Goal: Task Accomplishment & Management: Use online tool/utility

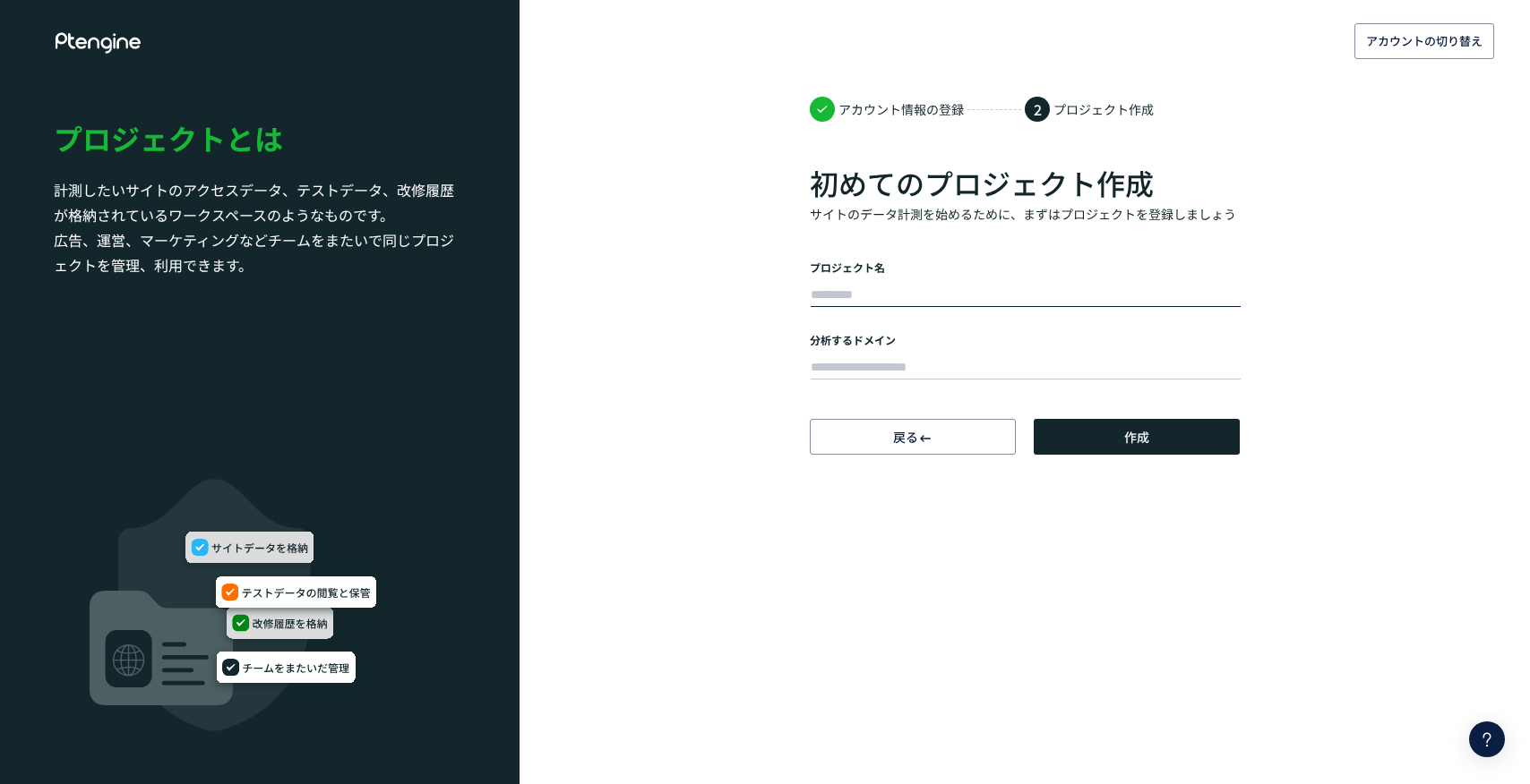
click at [1045, 286] on input "text" at bounding box center [1025, 295] width 430 height 25
type input "**********"
click at [1029, 360] on input "text" at bounding box center [1025, 368] width 430 height 25
paste input "**********"
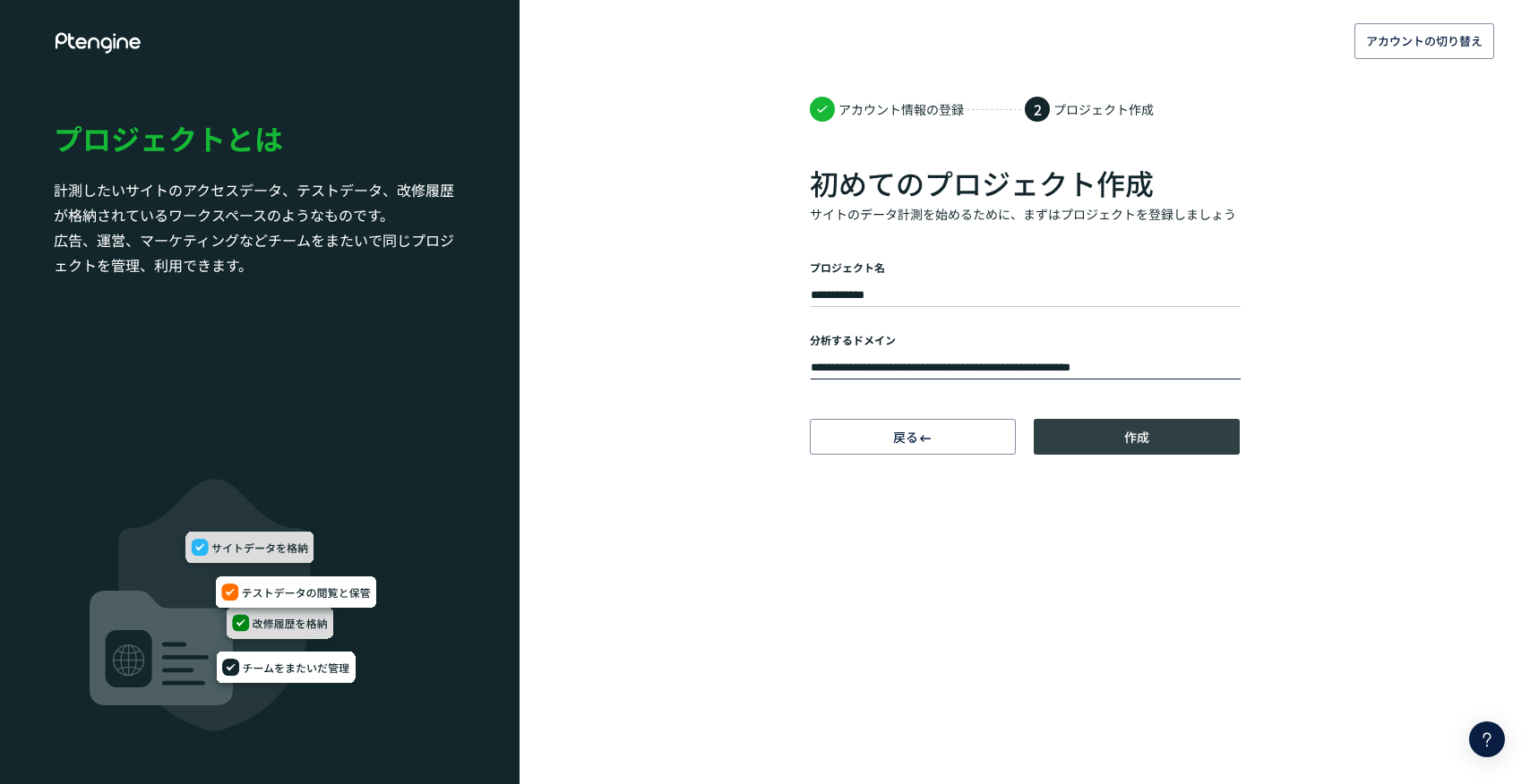
type input "**********"
click at [1099, 437] on button "作成" at bounding box center [1137, 437] width 206 height 36
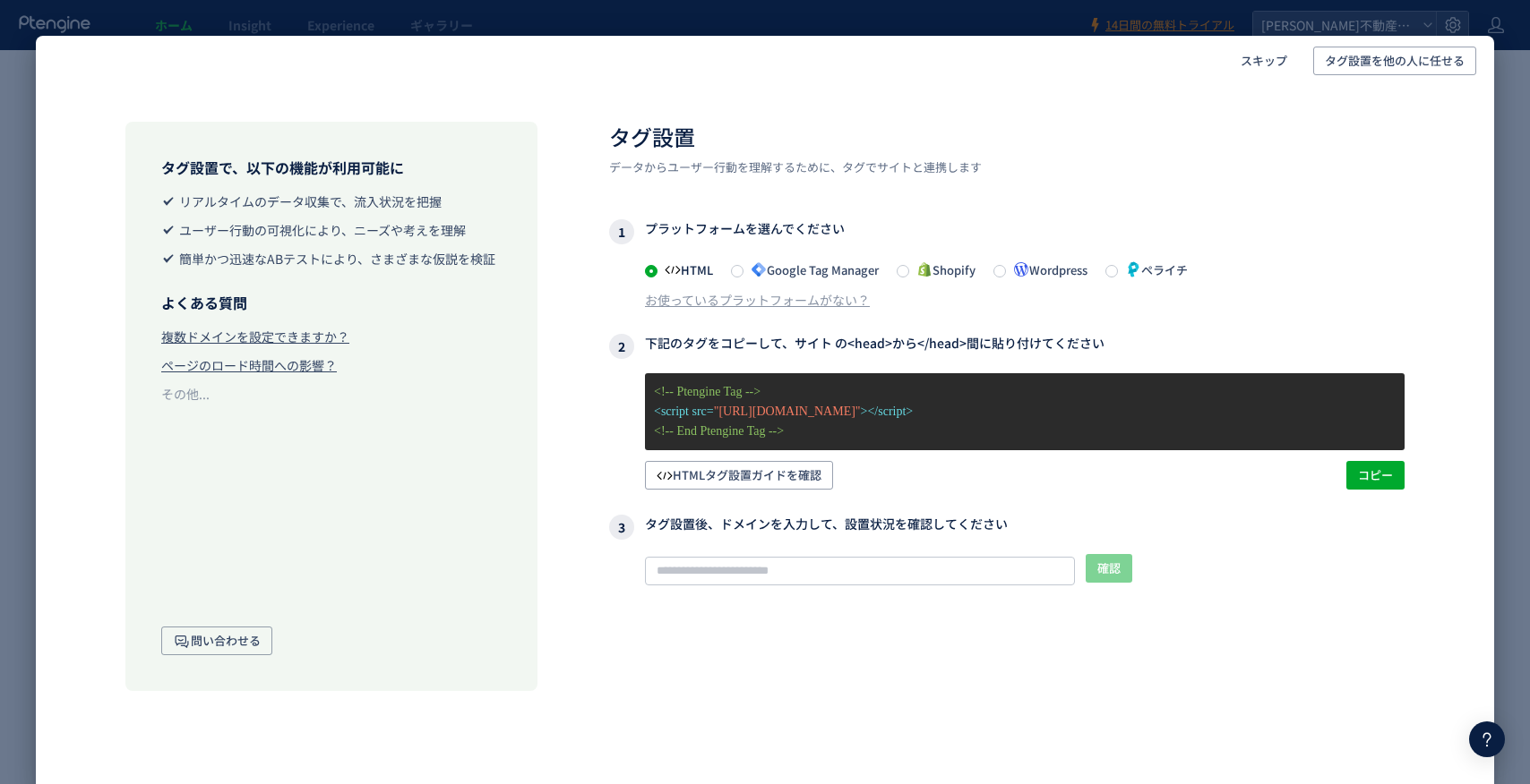
click at [789, 273] on span "Google Tag Manager" at bounding box center [811, 270] width 135 height 17
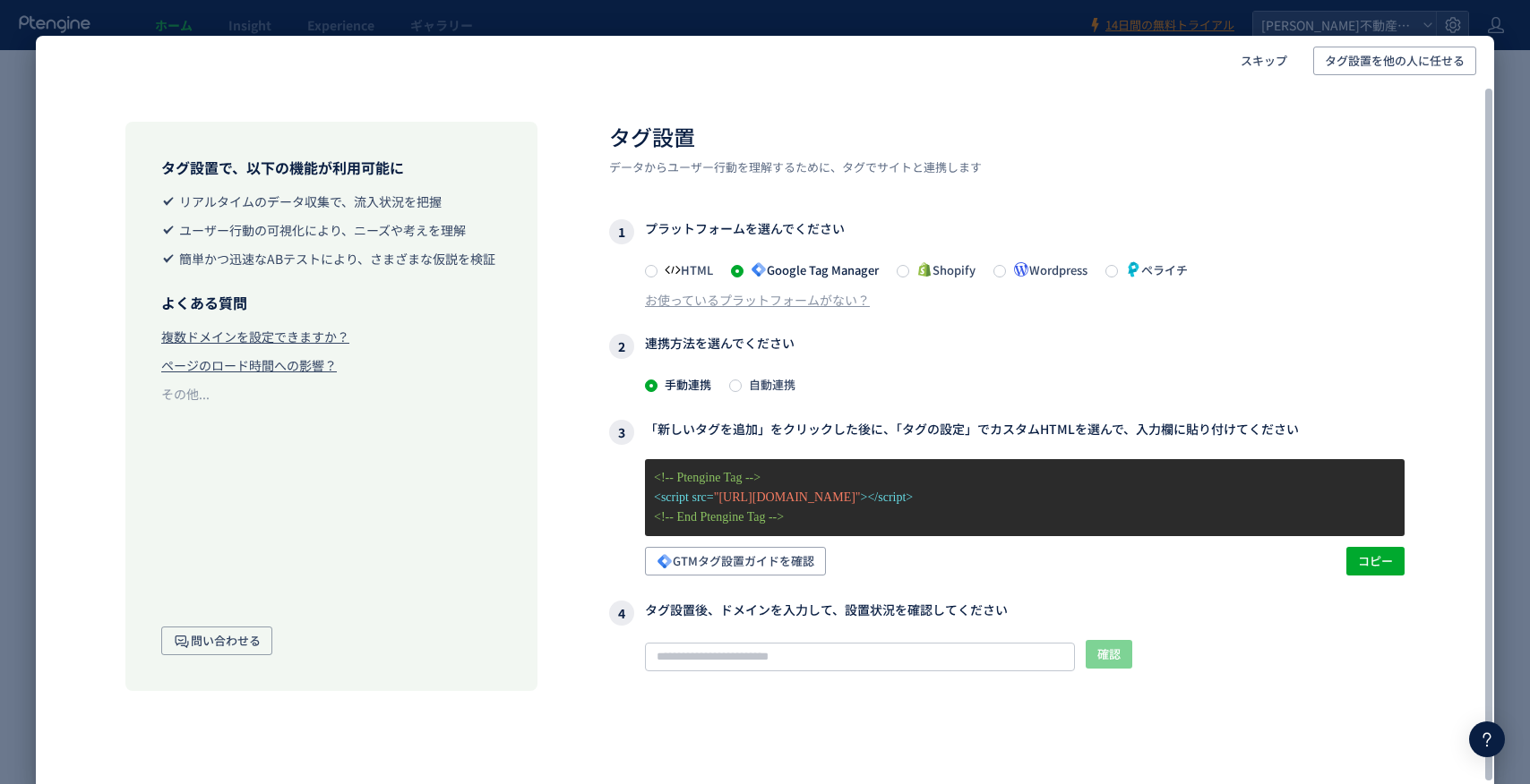
click at [773, 383] on span "自動連携" at bounding box center [769, 385] width 54 height 17
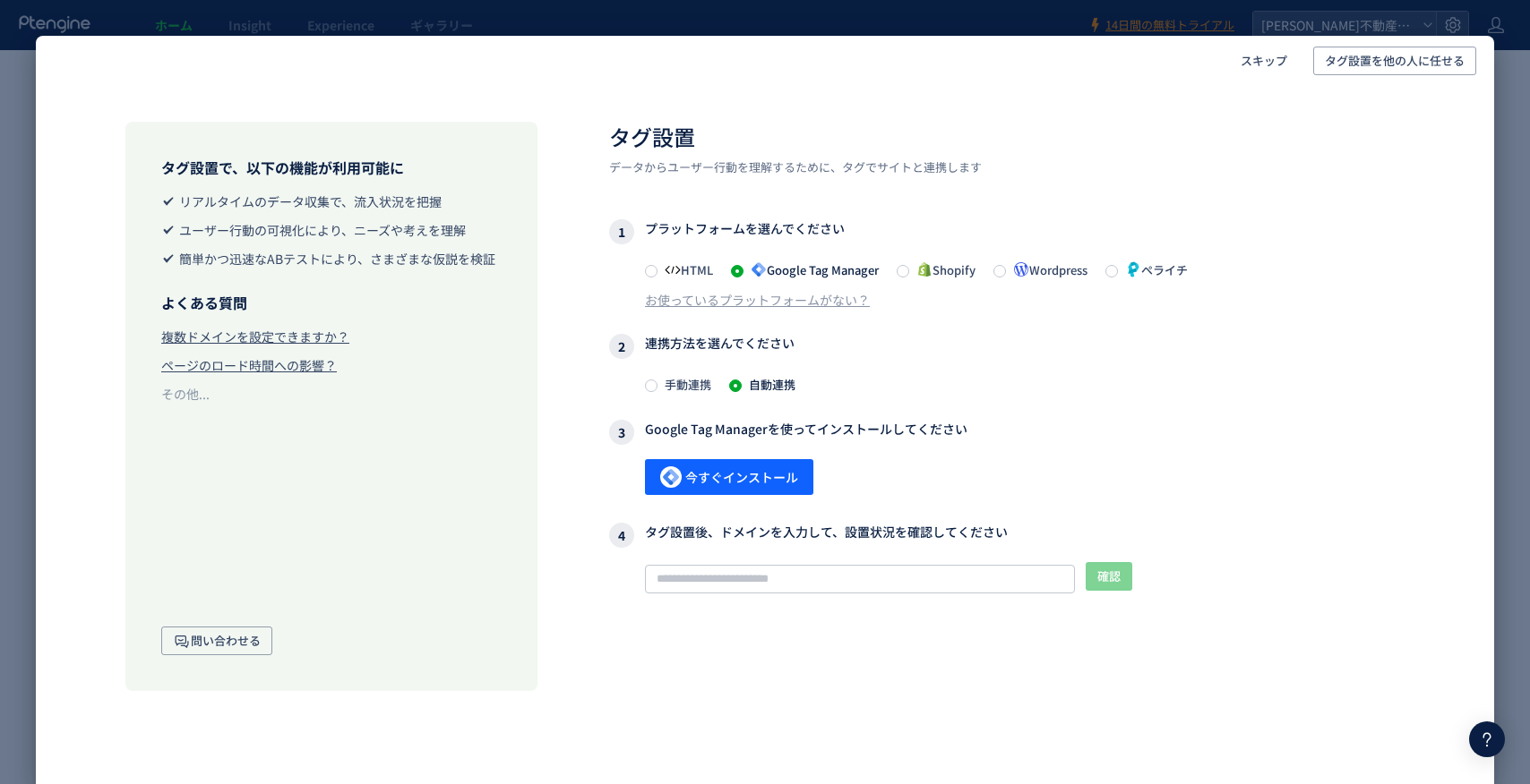
click at [694, 382] on span "手動連携" at bounding box center [685, 385] width 54 height 17
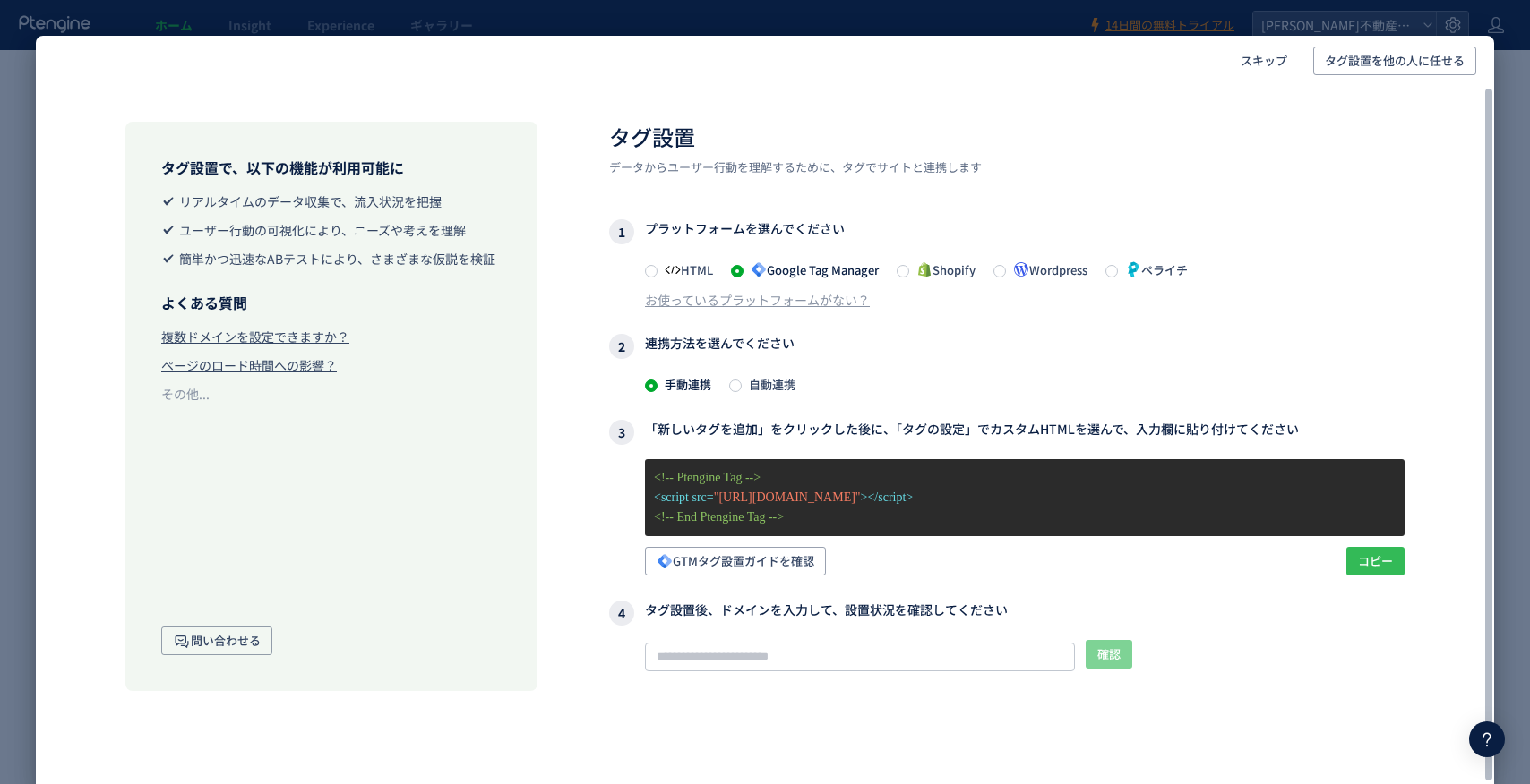
click at [1379, 556] on span "コピー" at bounding box center [1376, 561] width 35 height 29
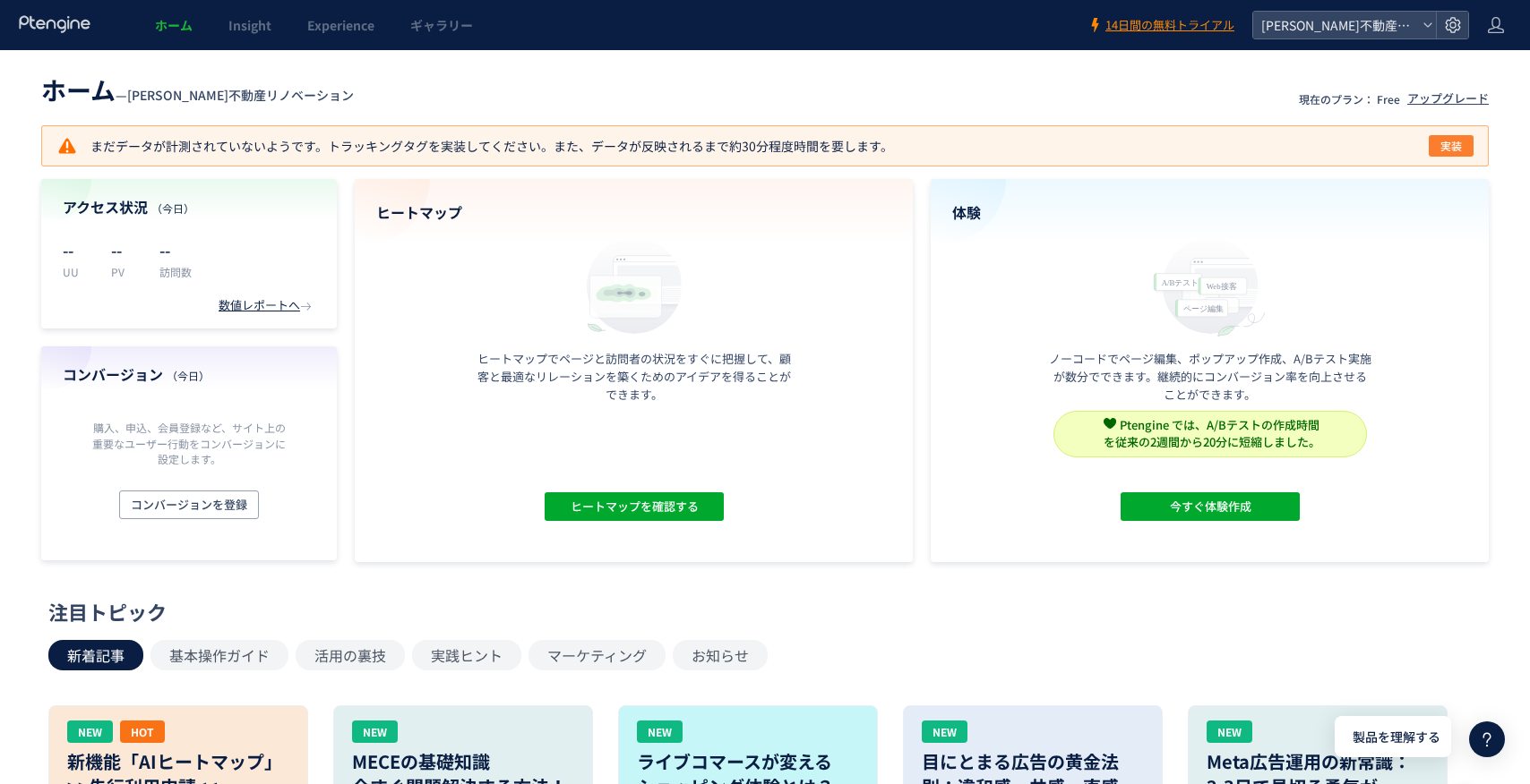
click at [1447, 149] on span "実装" at bounding box center [1451, 146] width 21 height 21
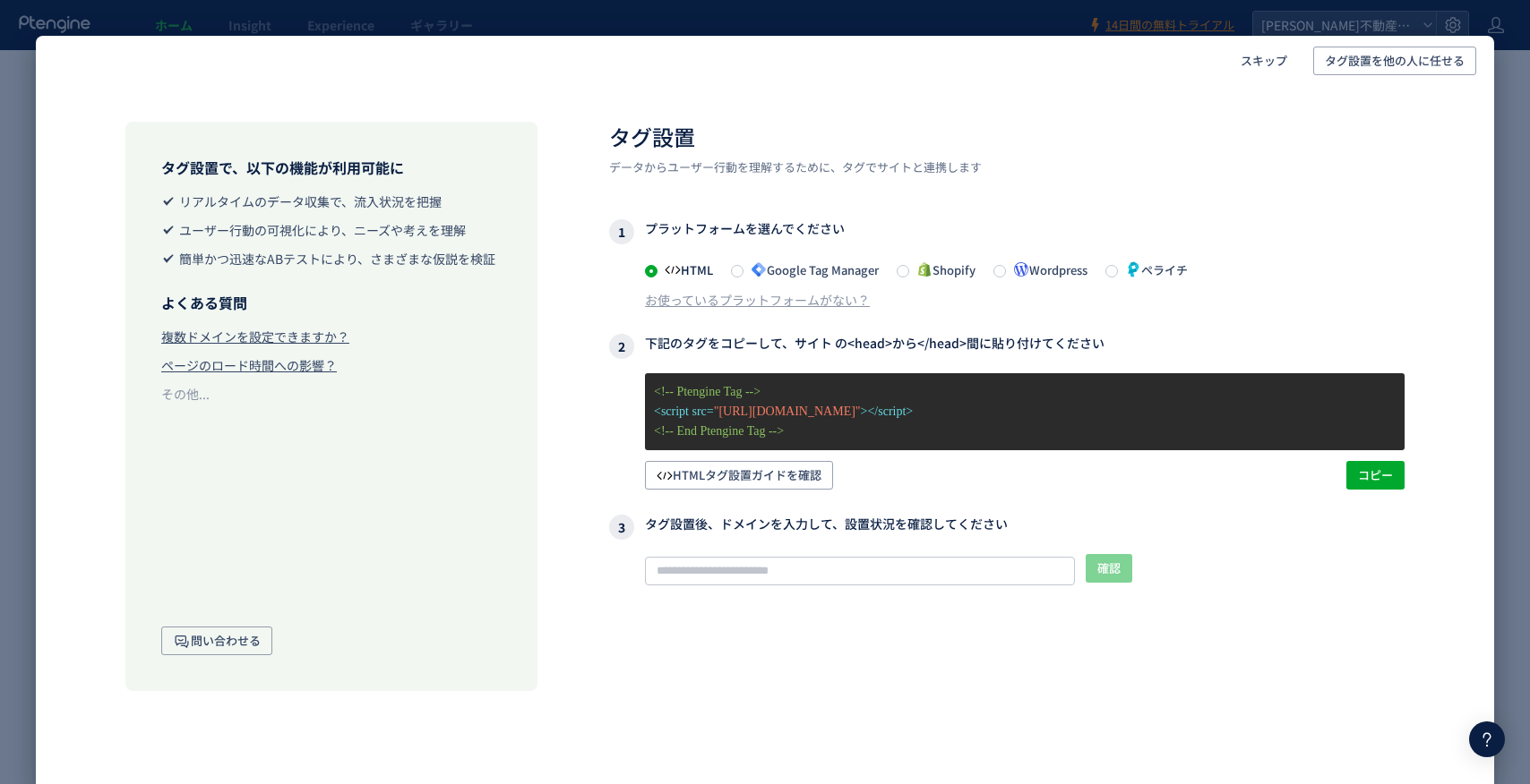
click at [793, 270] on span "Google Tag Manager" at bounding box center [811, 270] width 135 height 17
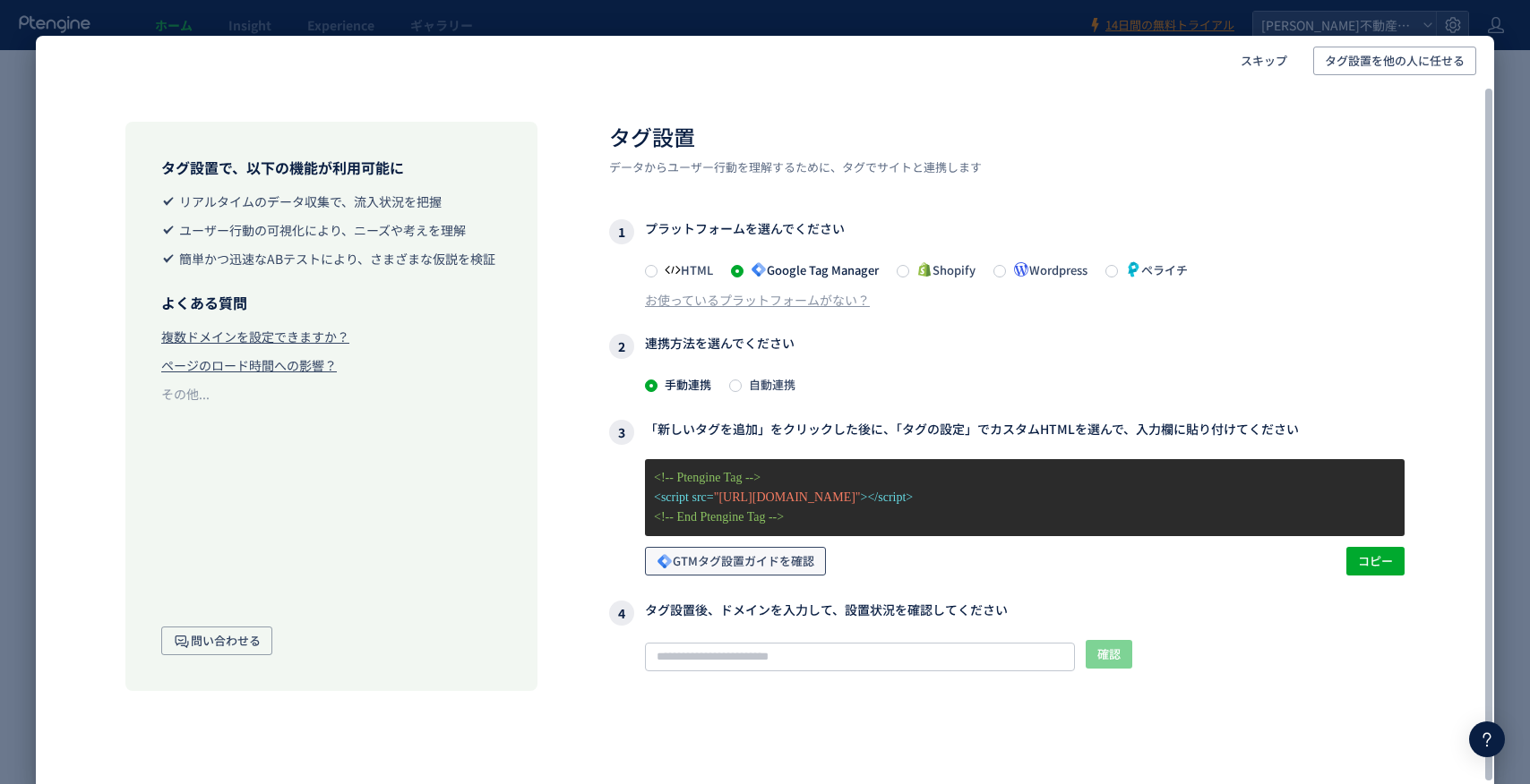
click at [779, 558] on span "GTMタグ設置ガイドを確認" at bounding box center [735, 561] width 157 height 29
click at [22, 182] on div "スキップ タグ設置を他の人に任せる タグ設置で、以下の機能が利用可能に リアルタイムのデータ収集で、流入状況を把握 ユーザー行動の可視化により、ニーズや考えを…" at bounding box center [765, 392] width 1530 height 784
click at [1267, 57] on span "スキップ" at bounding box center [1264, 61] width 46 height 29
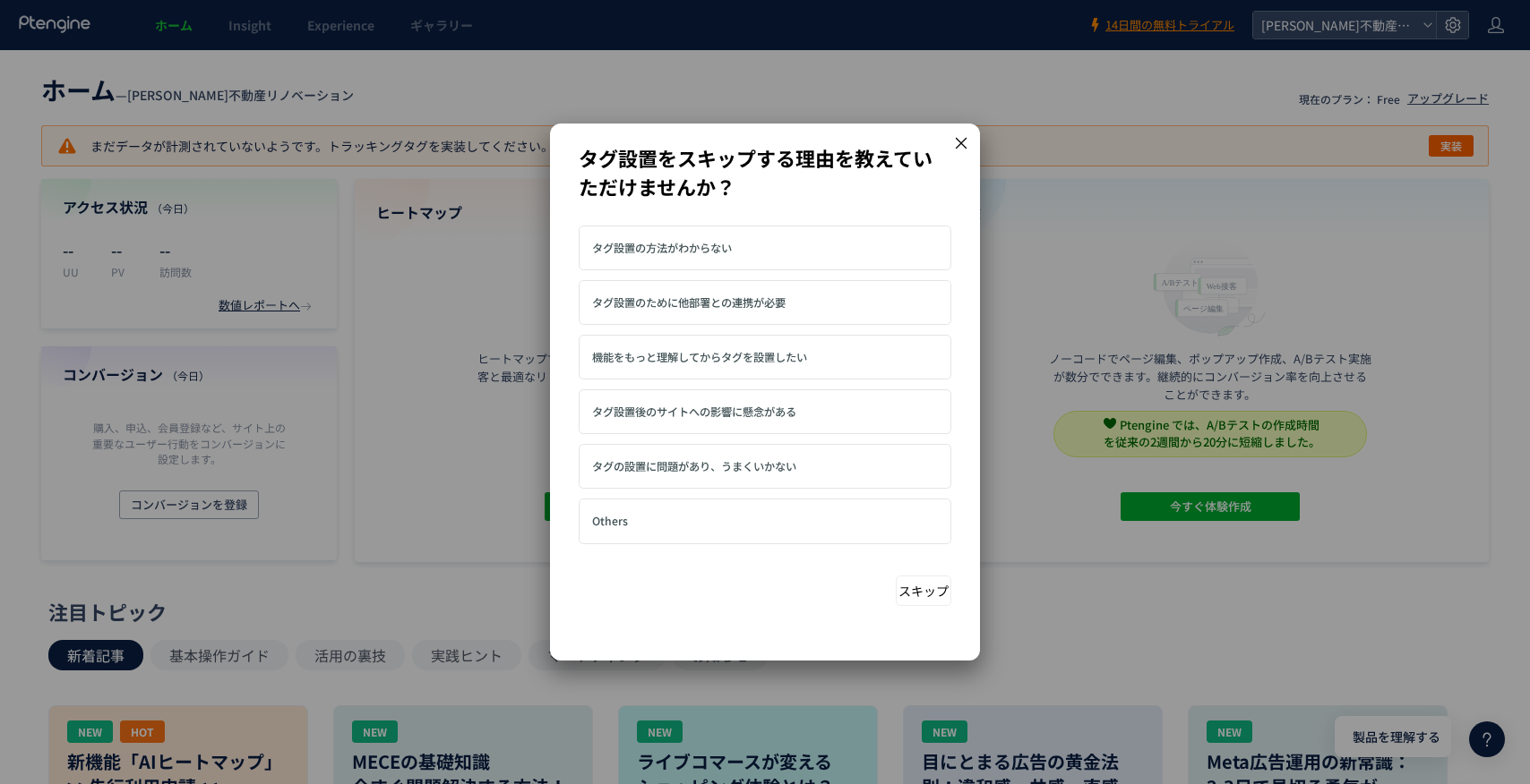
click at [965, 140] on icon at bounding box center [961, 143] width 16 height 16
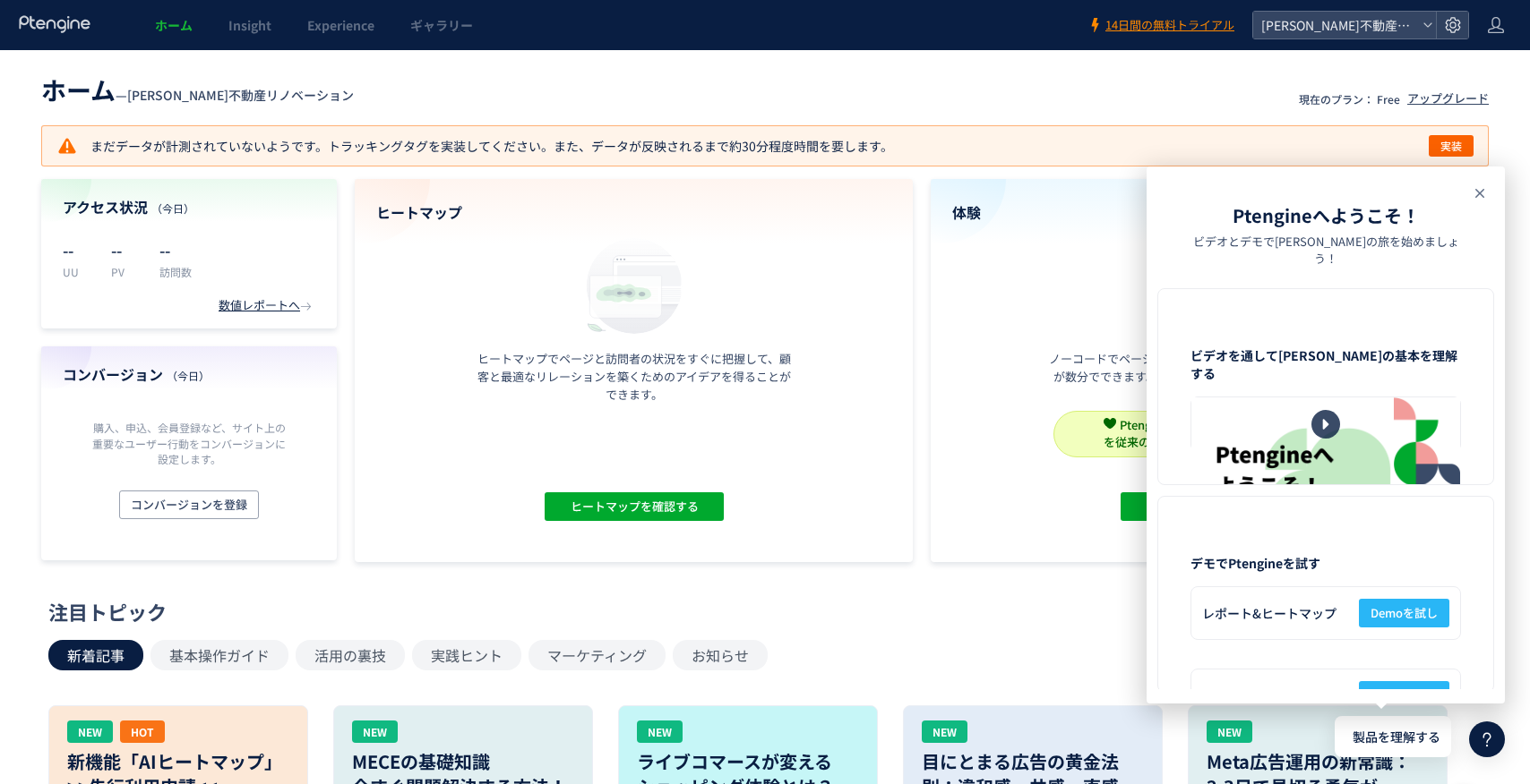
click at [1484, 191] on icon at bounding box center [1480, 193] width 21 height 21
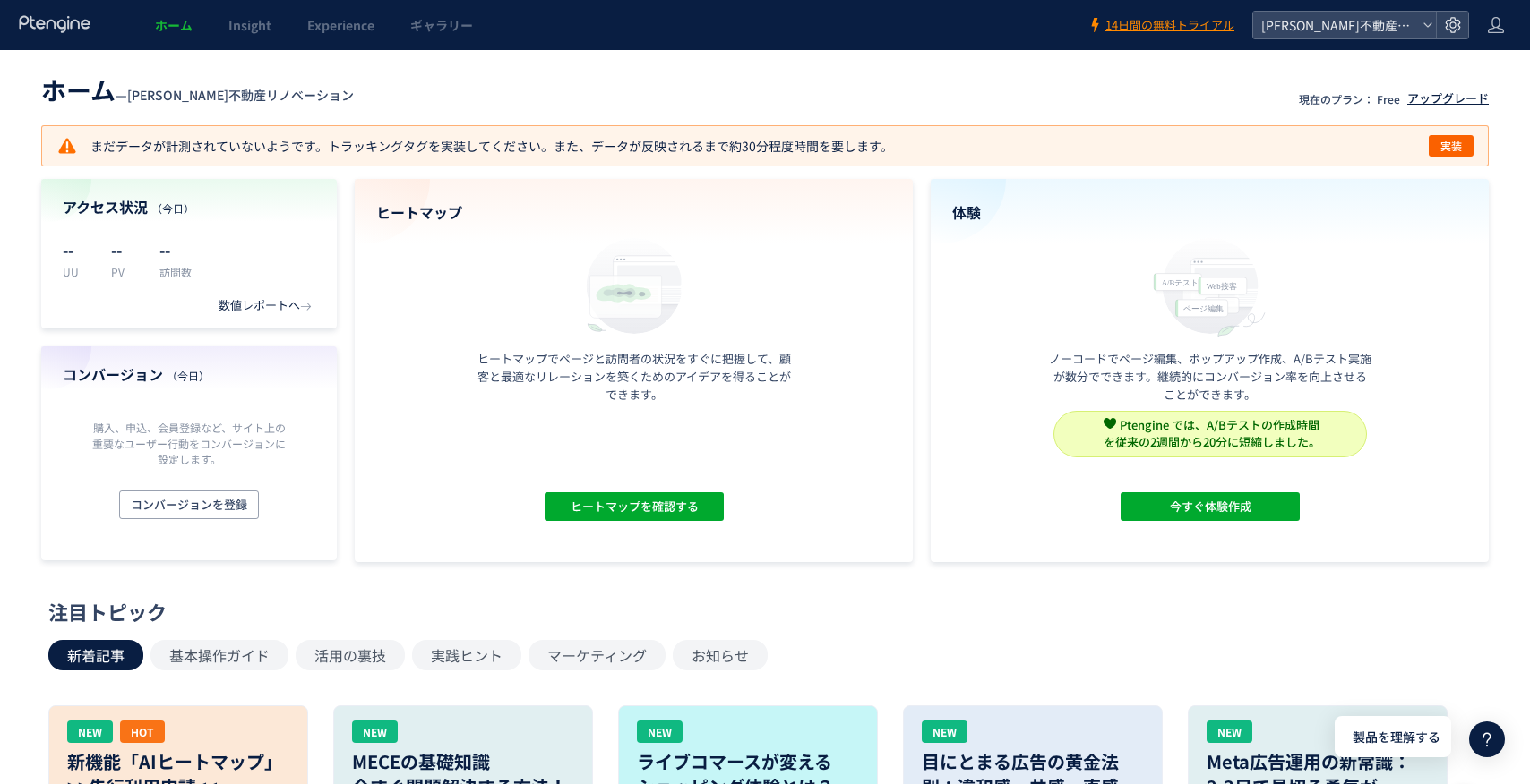
click at [1421, 102] on div "アップグレード" at bounding box center [1448, 99] width 82 height 17
click at [1178, 21] on span "14日間の無料トライアル" at bounding box center [1170, 26] width 129 height 17
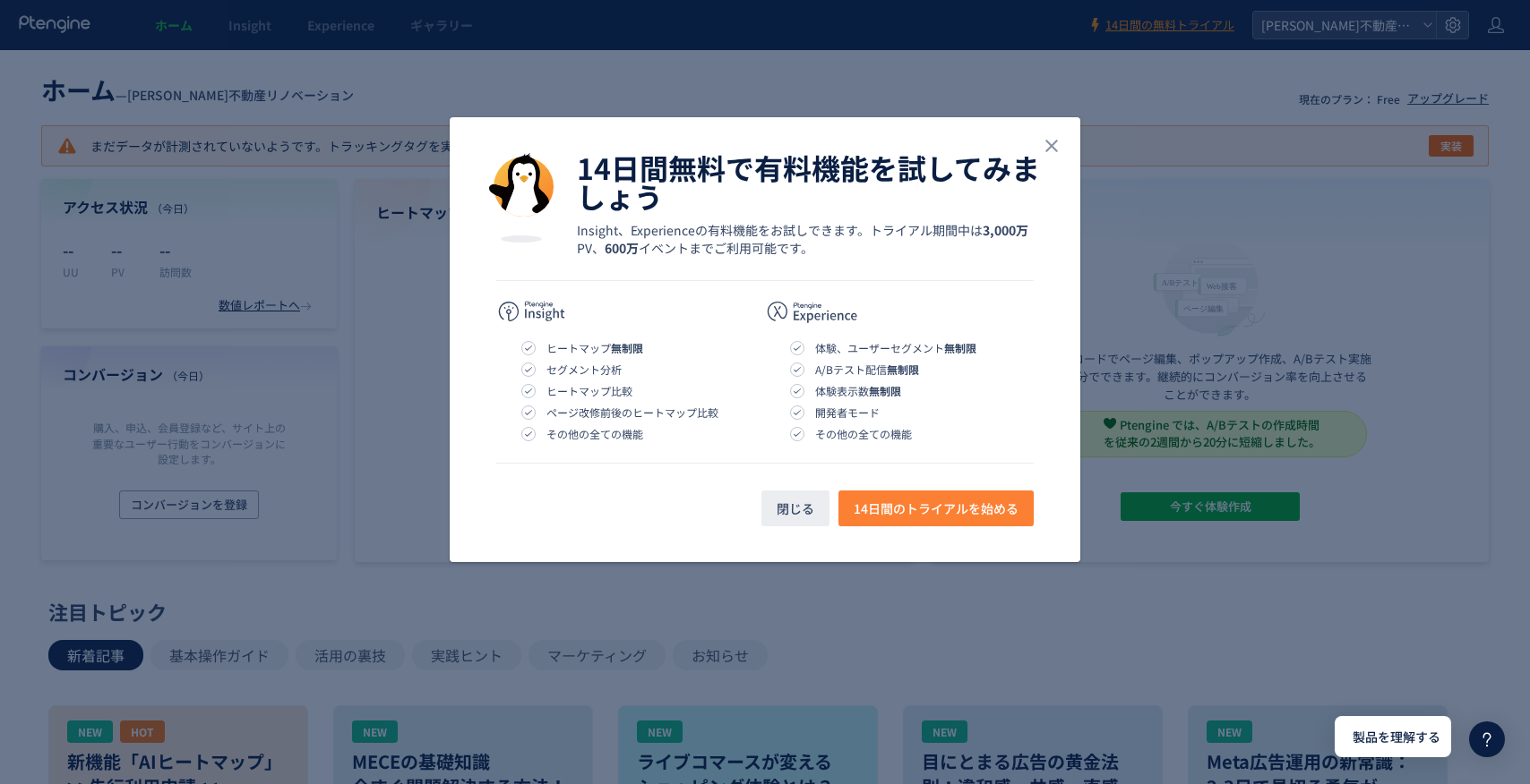
click at [977, 507] on span "14日間のトライアルを始める" at bounding box center [936, 508] width 165 height 36
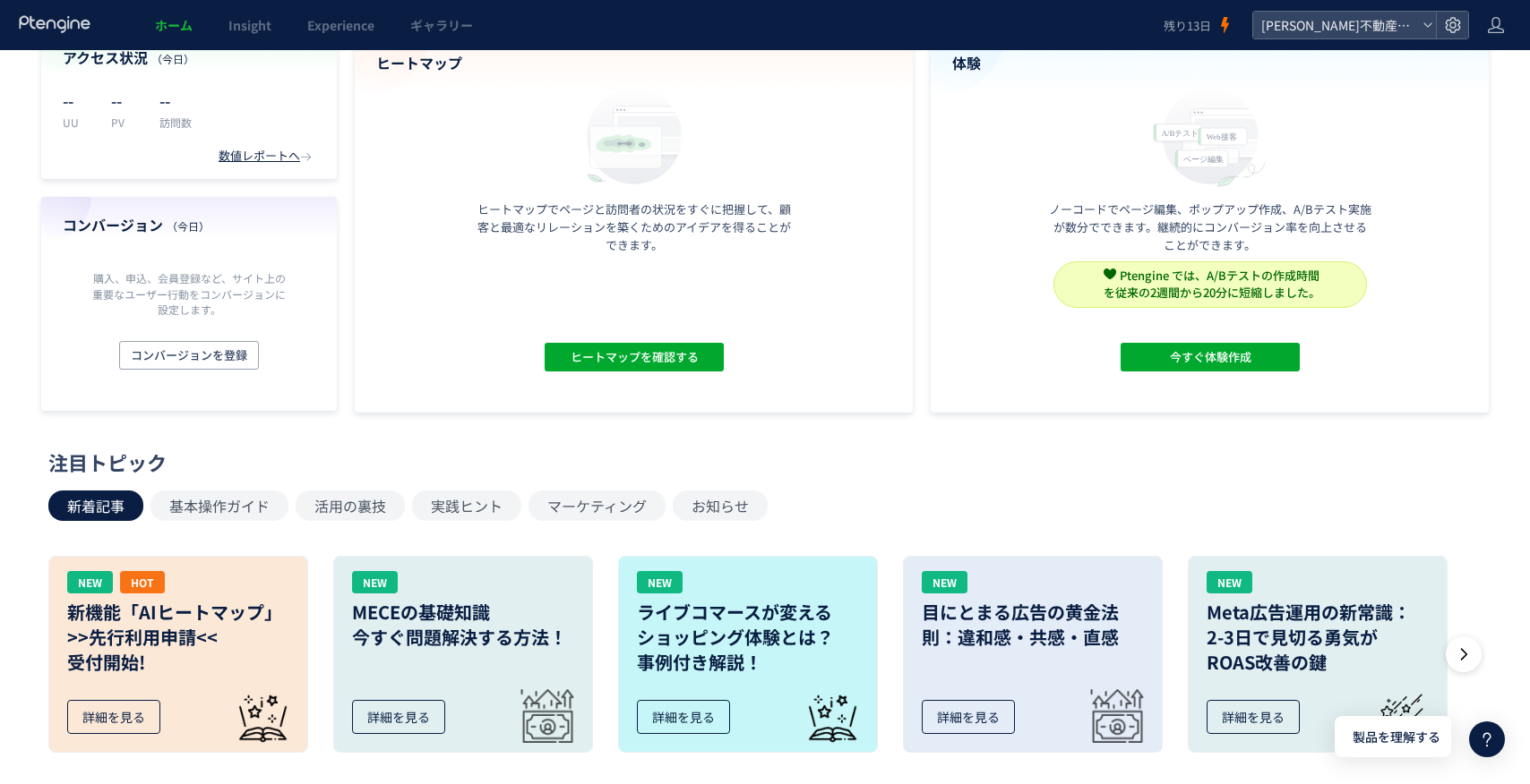
scroll to position [150, 0]
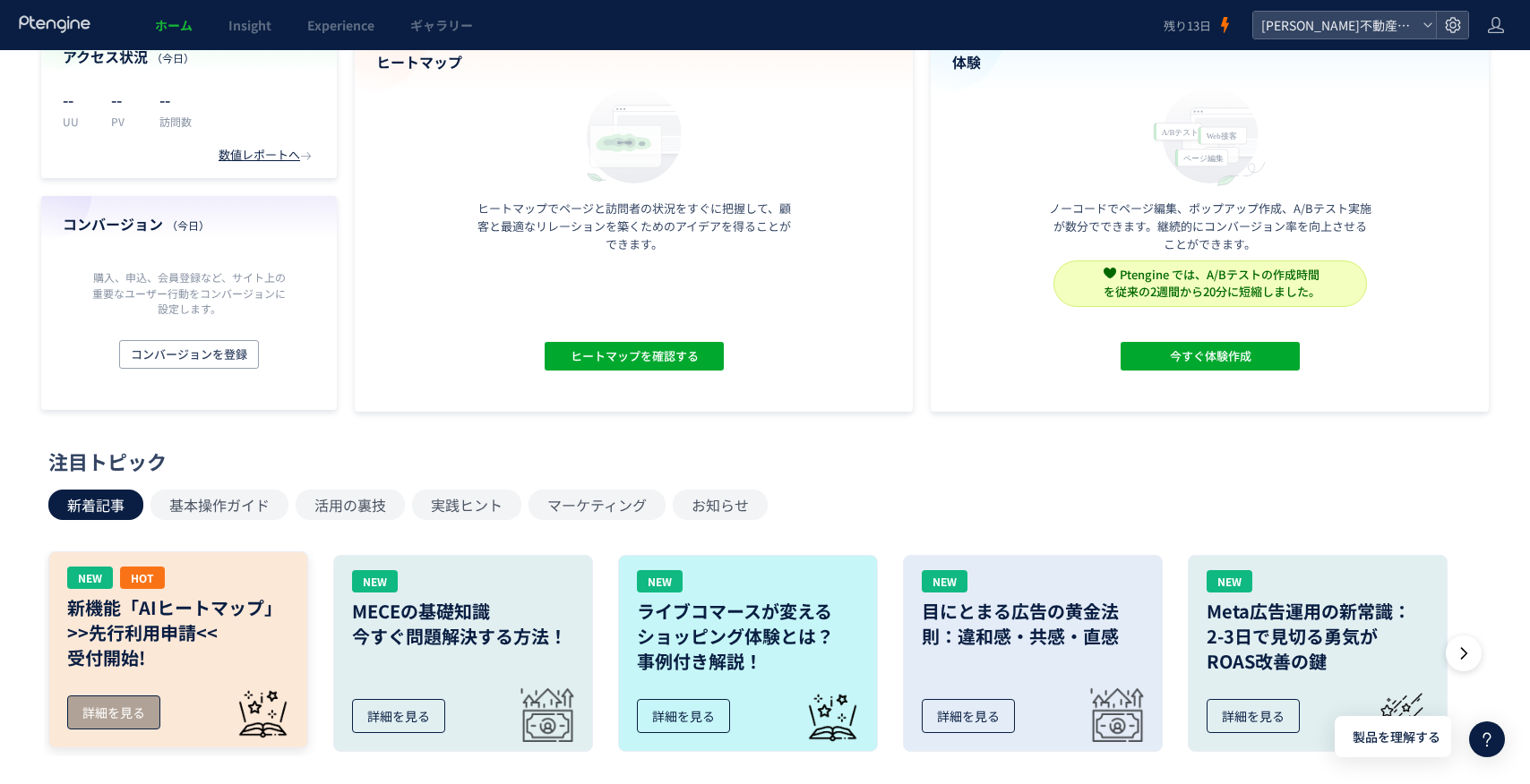
click at [146, 682] on link "NEW HOT 新機能「AIヒートマップ」 >>先行利用申請<< 受付開始! 詳細を見る" at bounding box center [178, 650] width 260 height 197
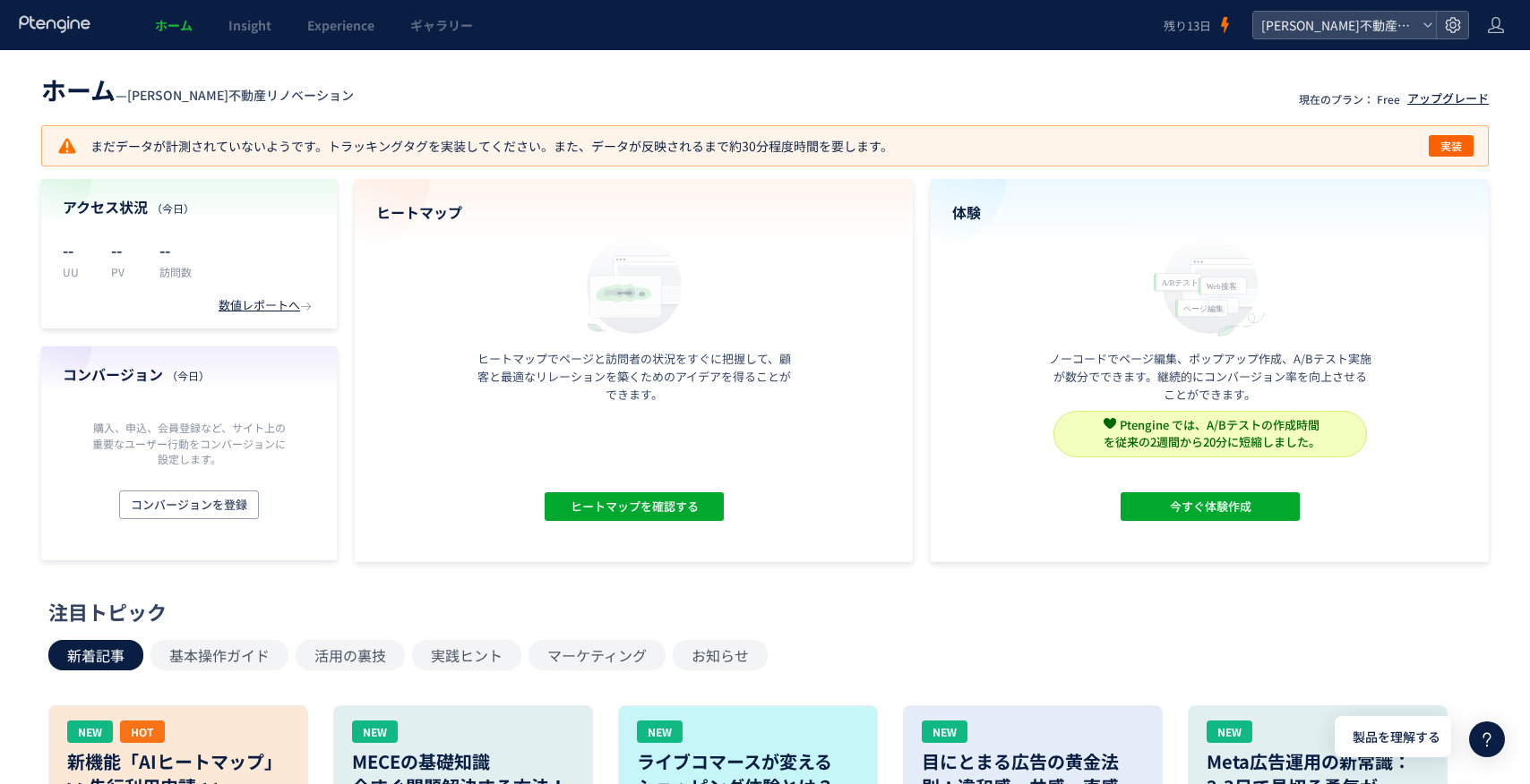
click at [1434, 101] on div "アップグレード" at bounding box center [1448, 99] width 82 height 17
click at [1493, 25] on icon at bounding box center [1496, 25] width 18 height 18
click at [1409, 20] on span "野村不動産リノベーション" at bounding box center [1335, 25] width 159 height 27
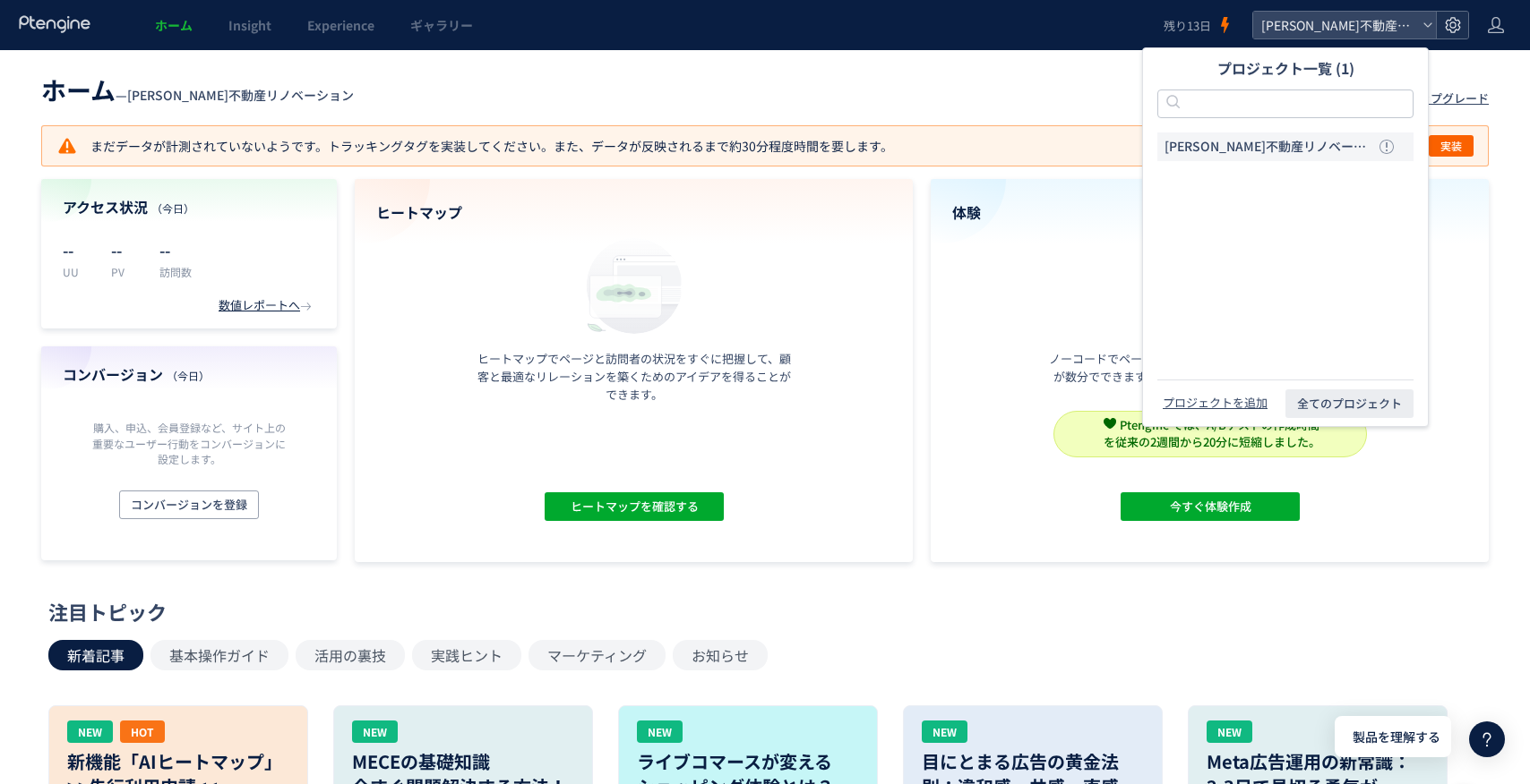
click at [1454, 19] on icon at bounding box center [1453, 25] width 18 height 18
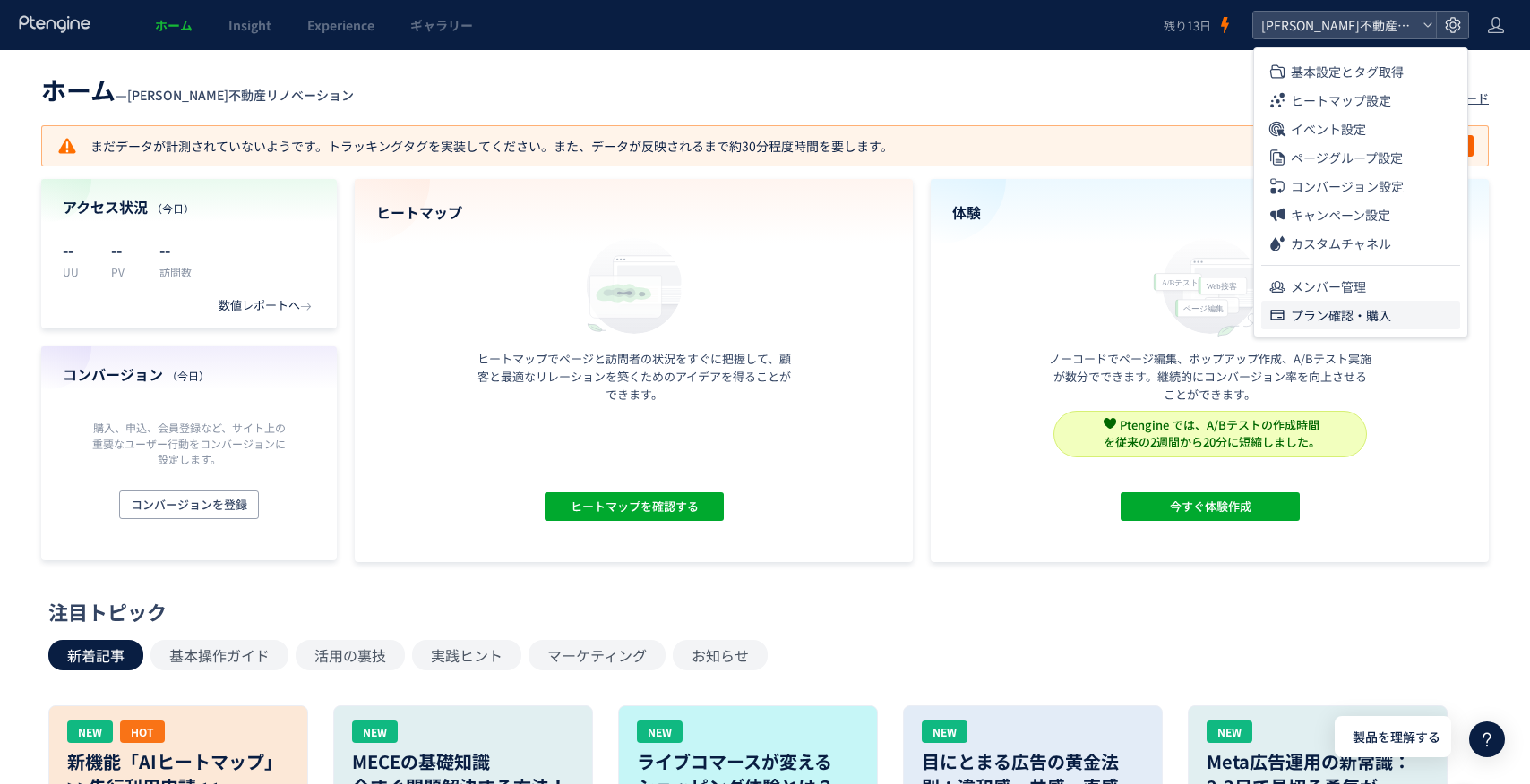
click at [1327, 308] on span "プラン確認・購入" at bounding box center [1341, 315] width 100 height 29
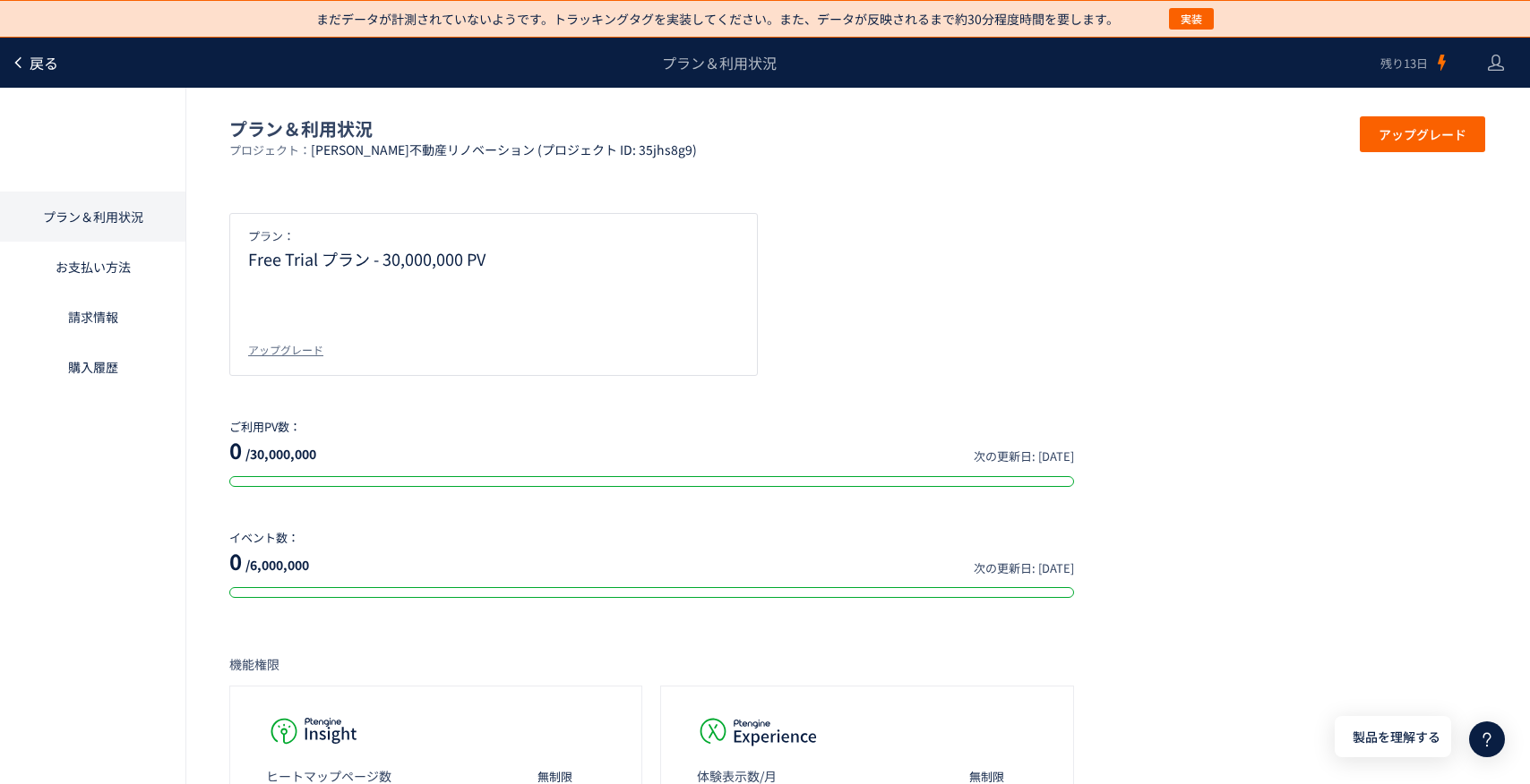
click at [40, 68] on span "戻る" at bounding box center [44, 63] width 29 height 21
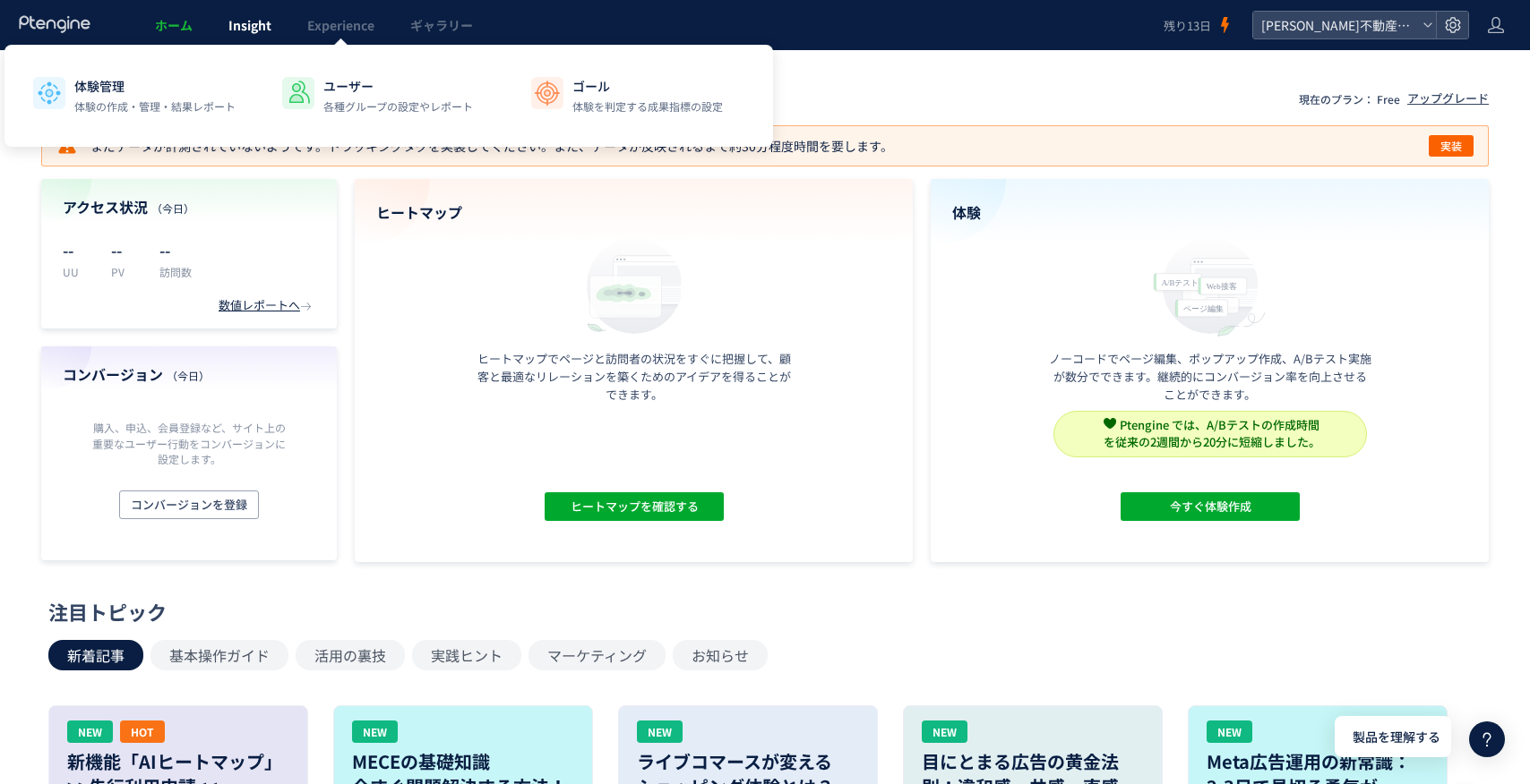
click at [265, 32] on span "Insight" at bounding box center [250, 25] width 43 height 18
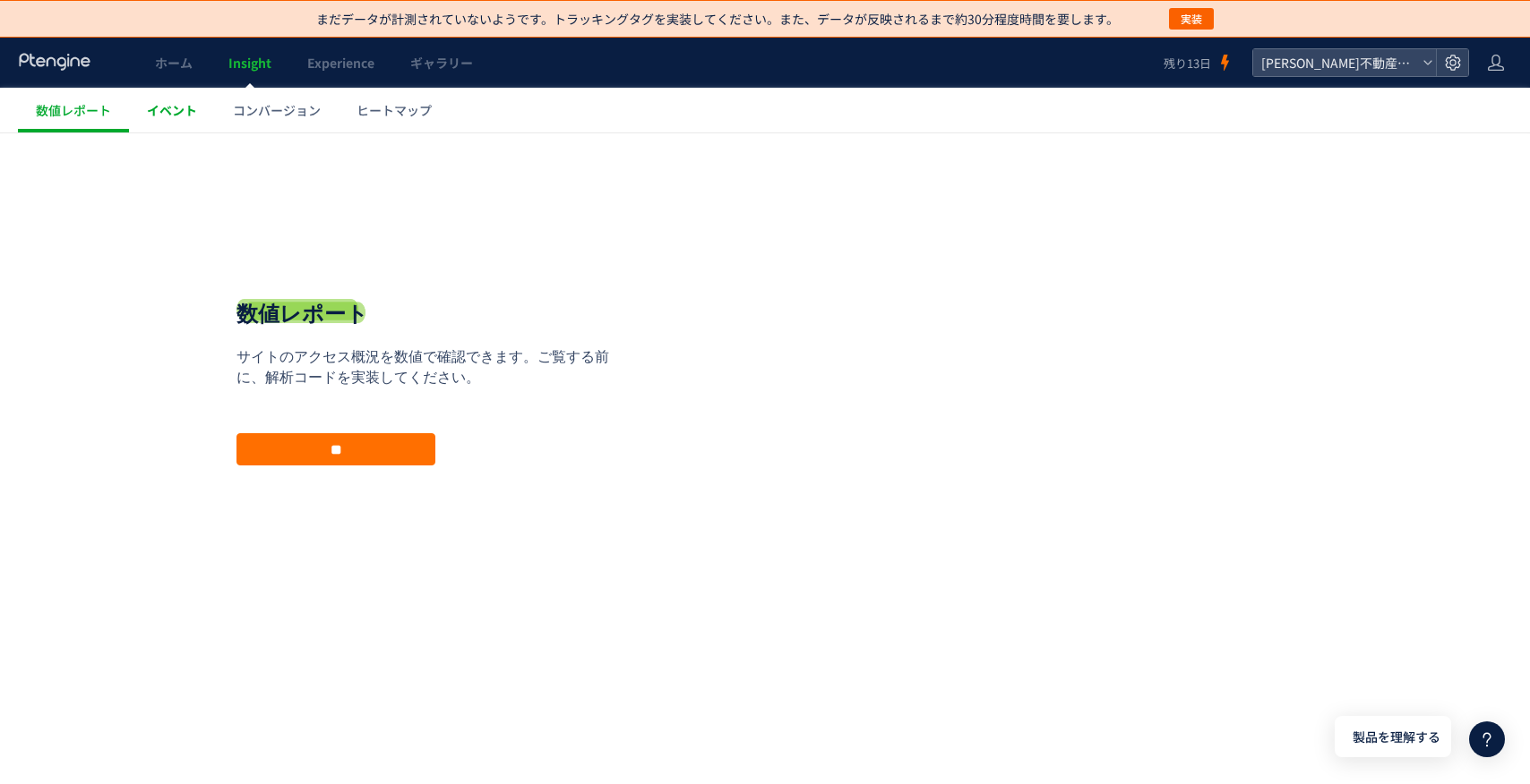
click at [182, 112] on span "イベント" at bounding box center [172, 110] width 50 height 18
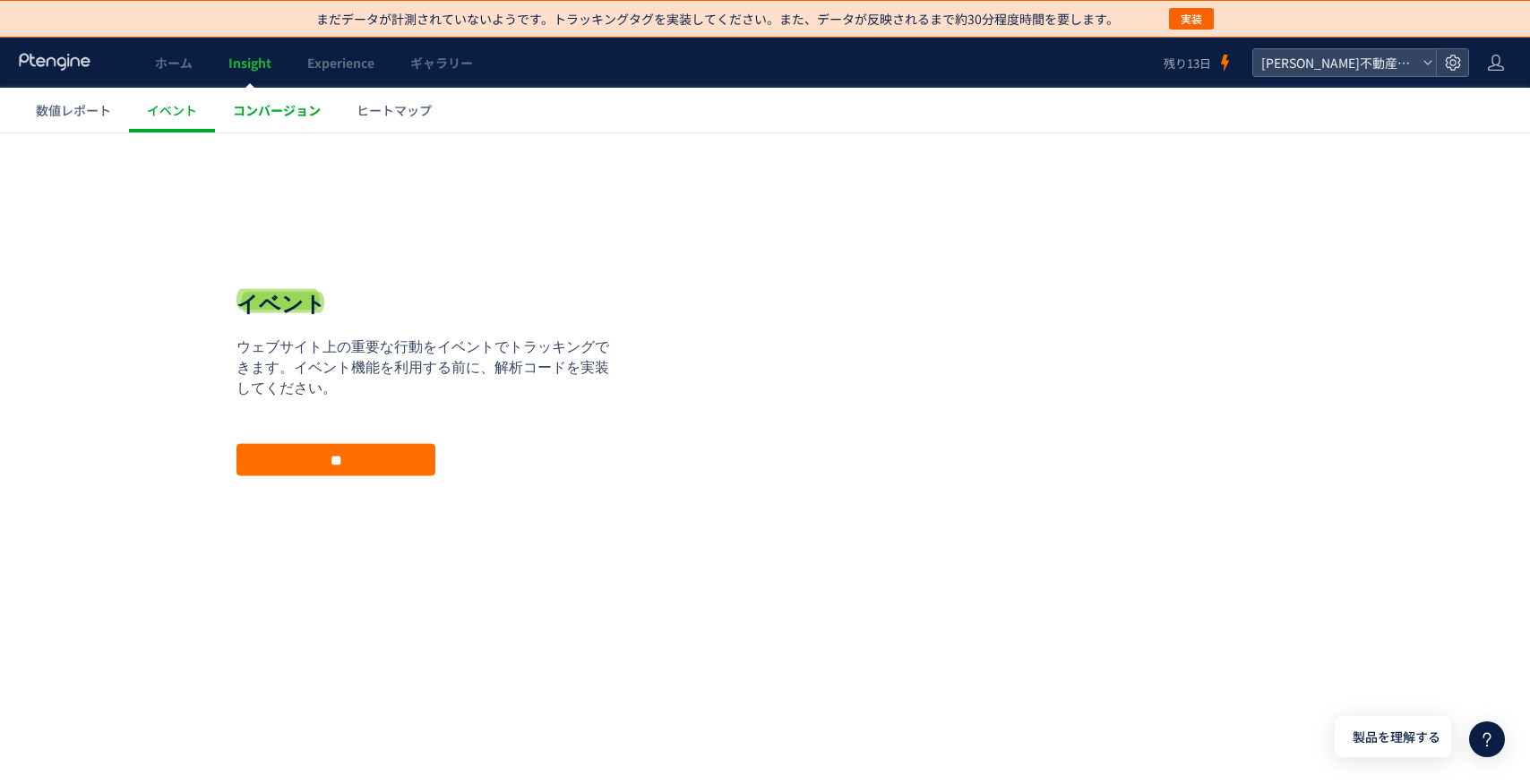
click at [242, 107] on span "コンバージョン" at bounding box center [276, 110] width 88 height 18
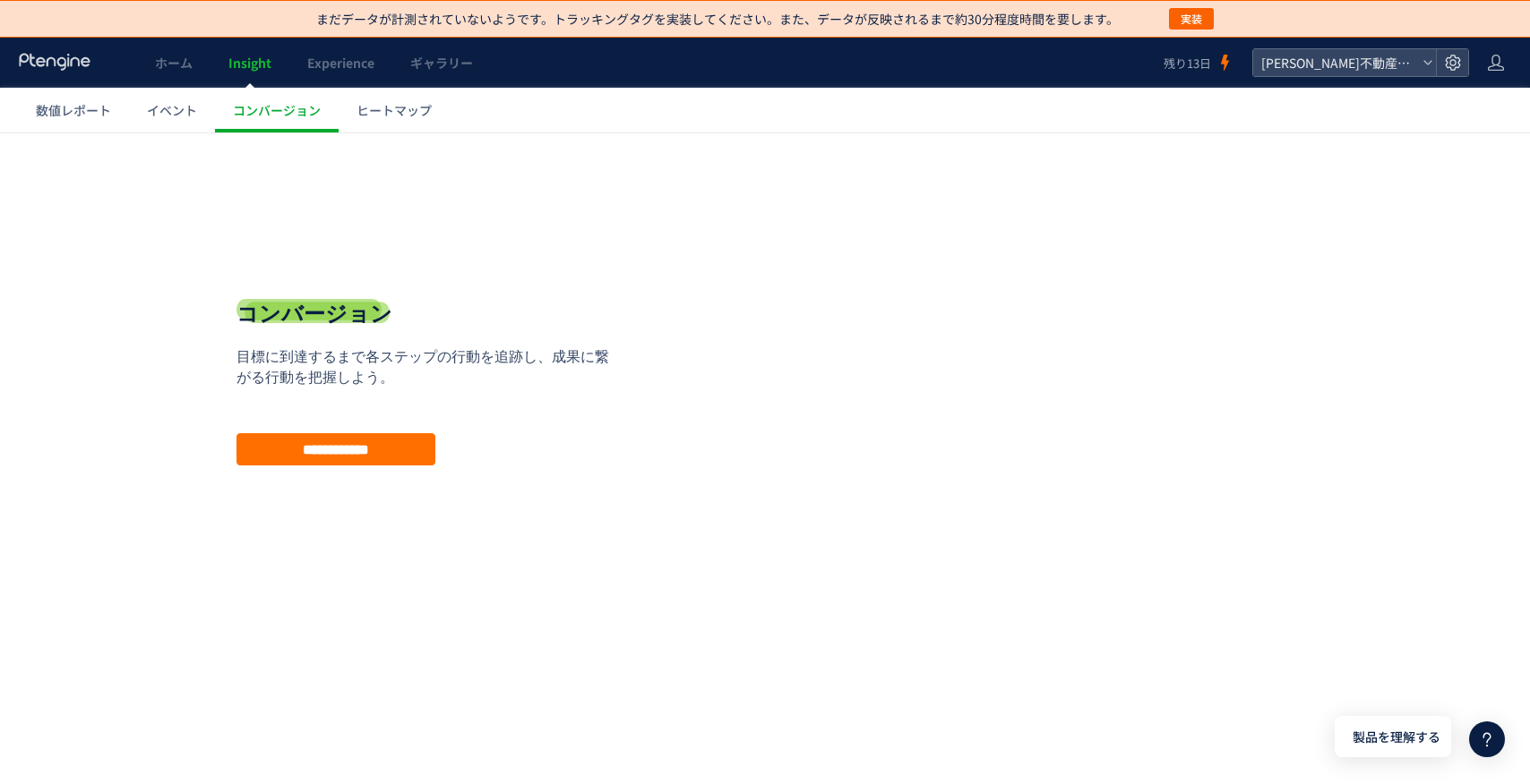
click at [1509, 59] on header "ホーム Insight Experience ギャラリー 残り13日 野村不動産リノベーション" at bounding box center [765, 63] width 1530 height 50
click at [1499, 68] on icon at bounding box center [1496, 63] width 18 height 18
click at [157, 71] on link "ホーム" at bounding box center [174, 63] width 73 height 50
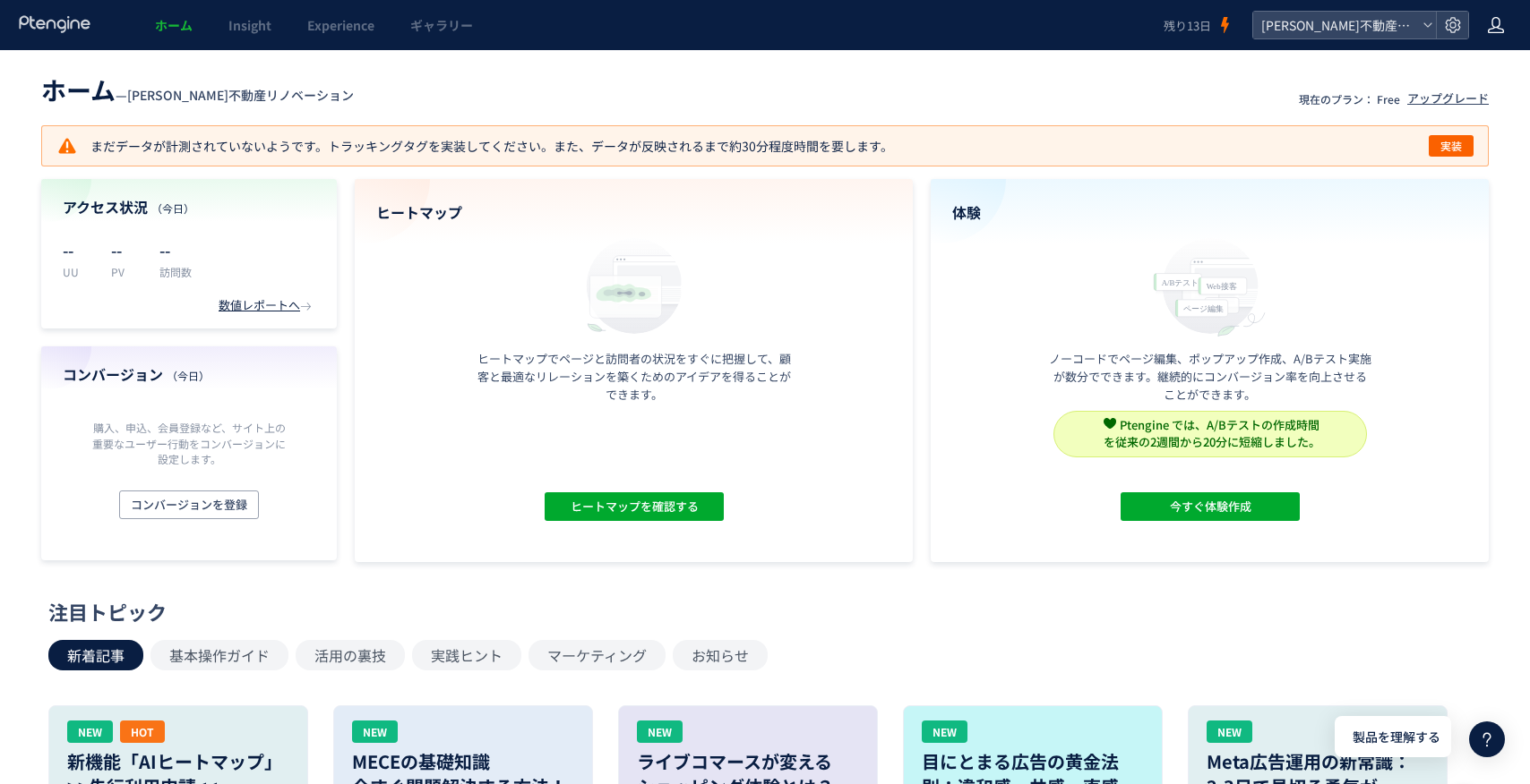
click at [1497, 35] on div at bounding box center [1496, 25] width 18 height 50
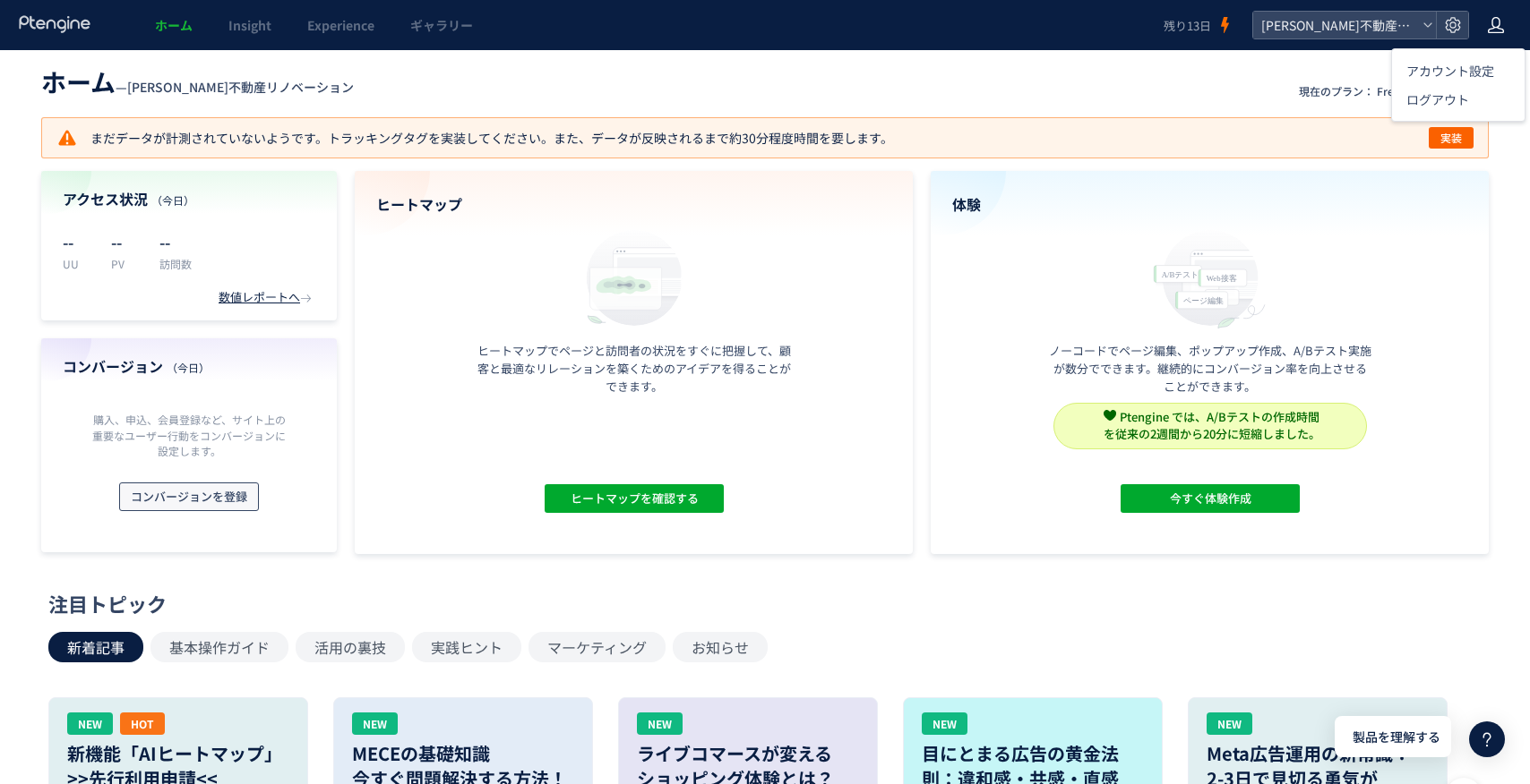
click at [176, 500] on span "コンバージョンを登録" at bounding box center [189, 498] width 117 height 29
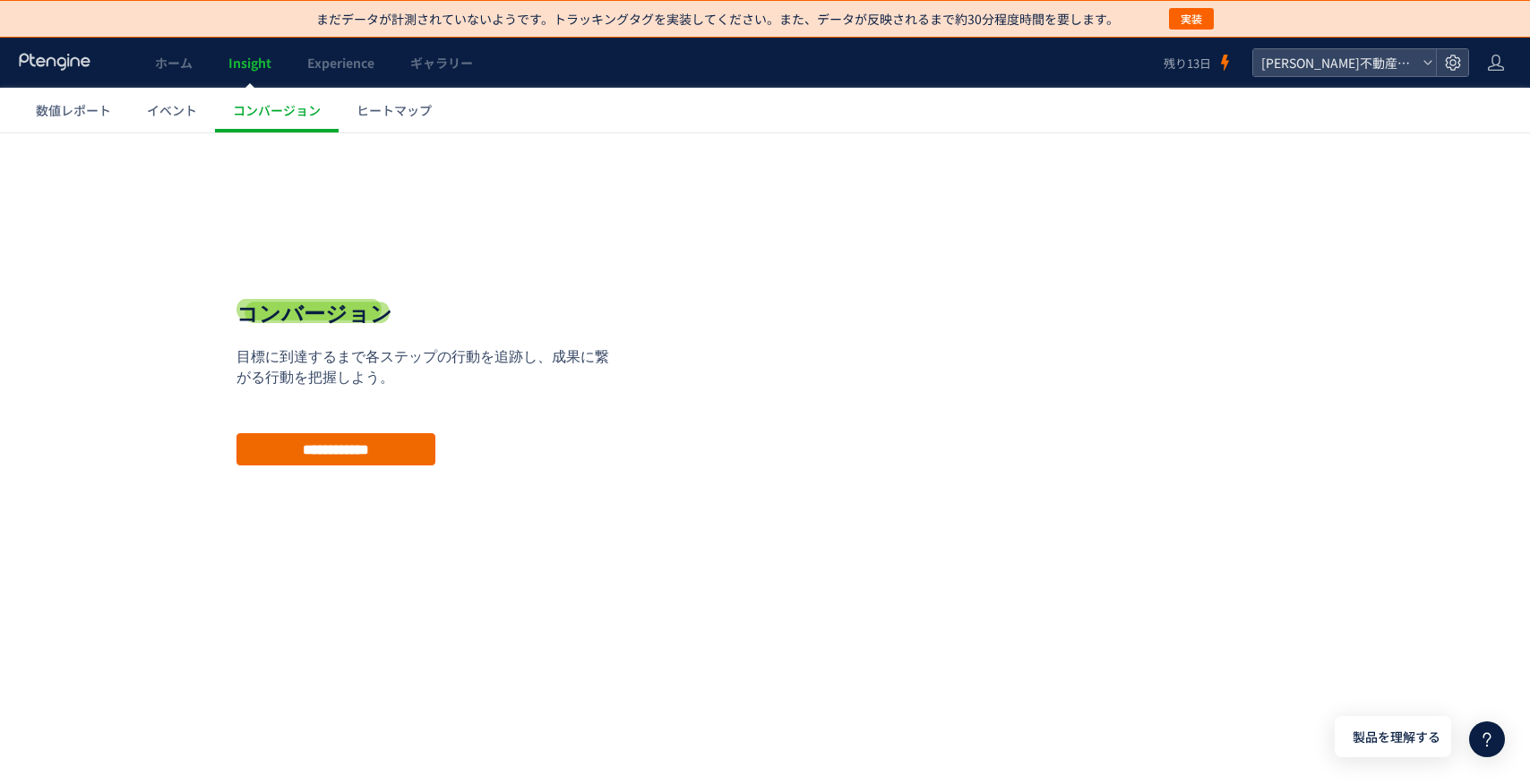
click at [384, 447] on input "**********" at bounding box center [336, 448] width 199 height 32
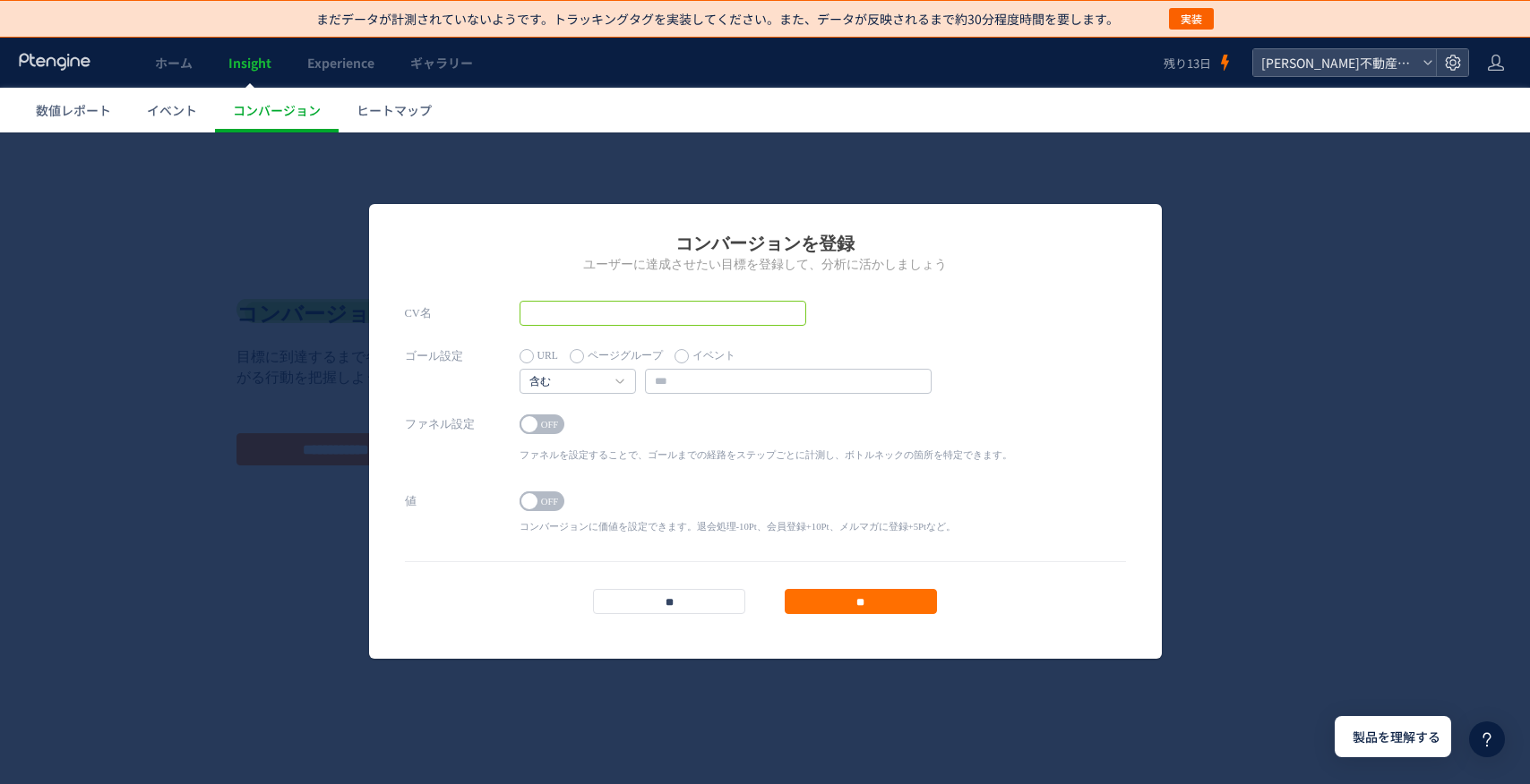
click at [617, 309] on input "text" at bounding box center [663, 313] width 287 height 25
click at [609, 380] on h4 "含む" at bounding box center [578, 382] width 117 height 25
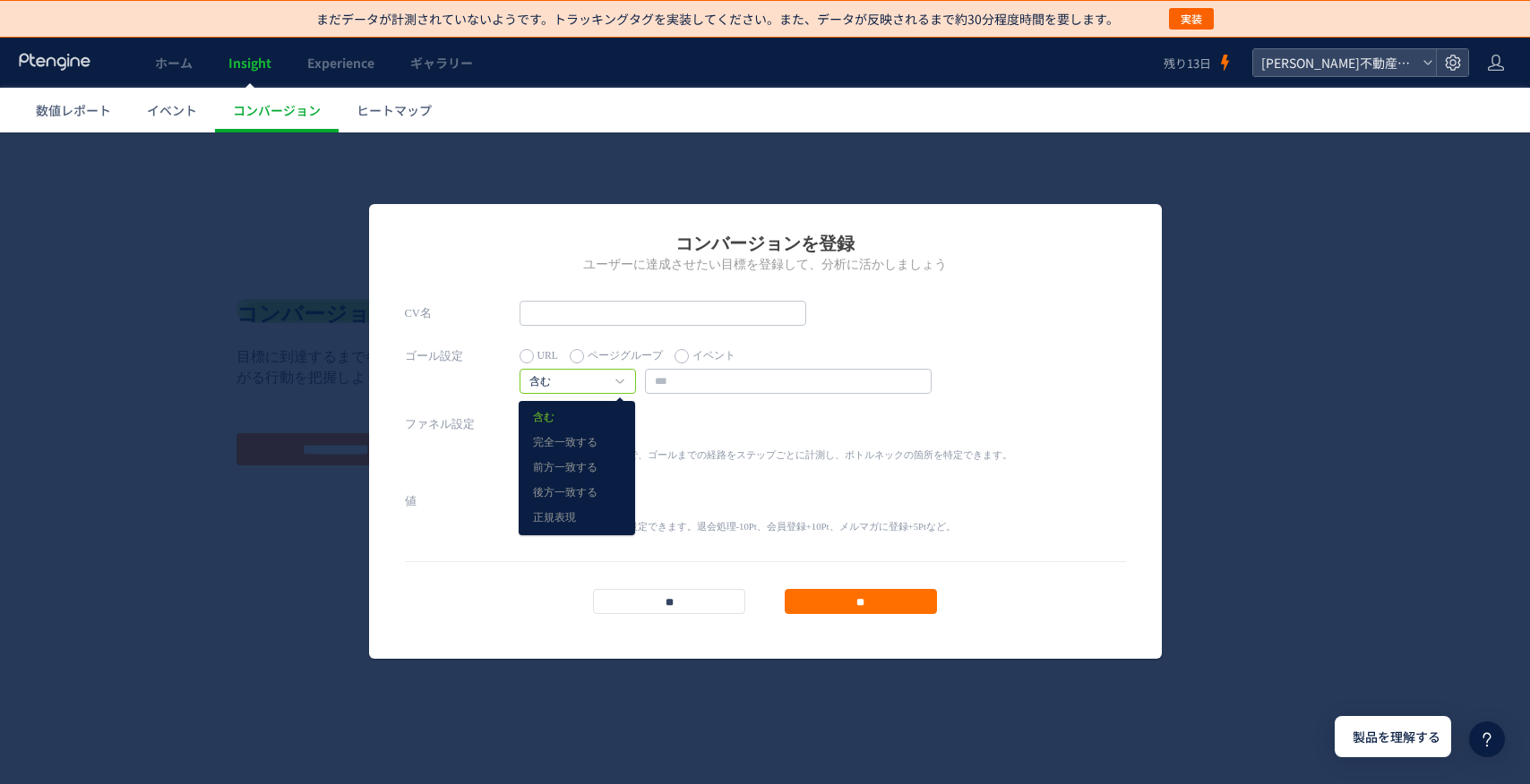
click at [332, 247] on div "コンバージョンを登録 ユーザーに達成させたい目標を登録して、分析に活かしましょう CV名 ゴール設定 URL ページグループ イベント" at bounding box center [765, 458] width 1530 height 652
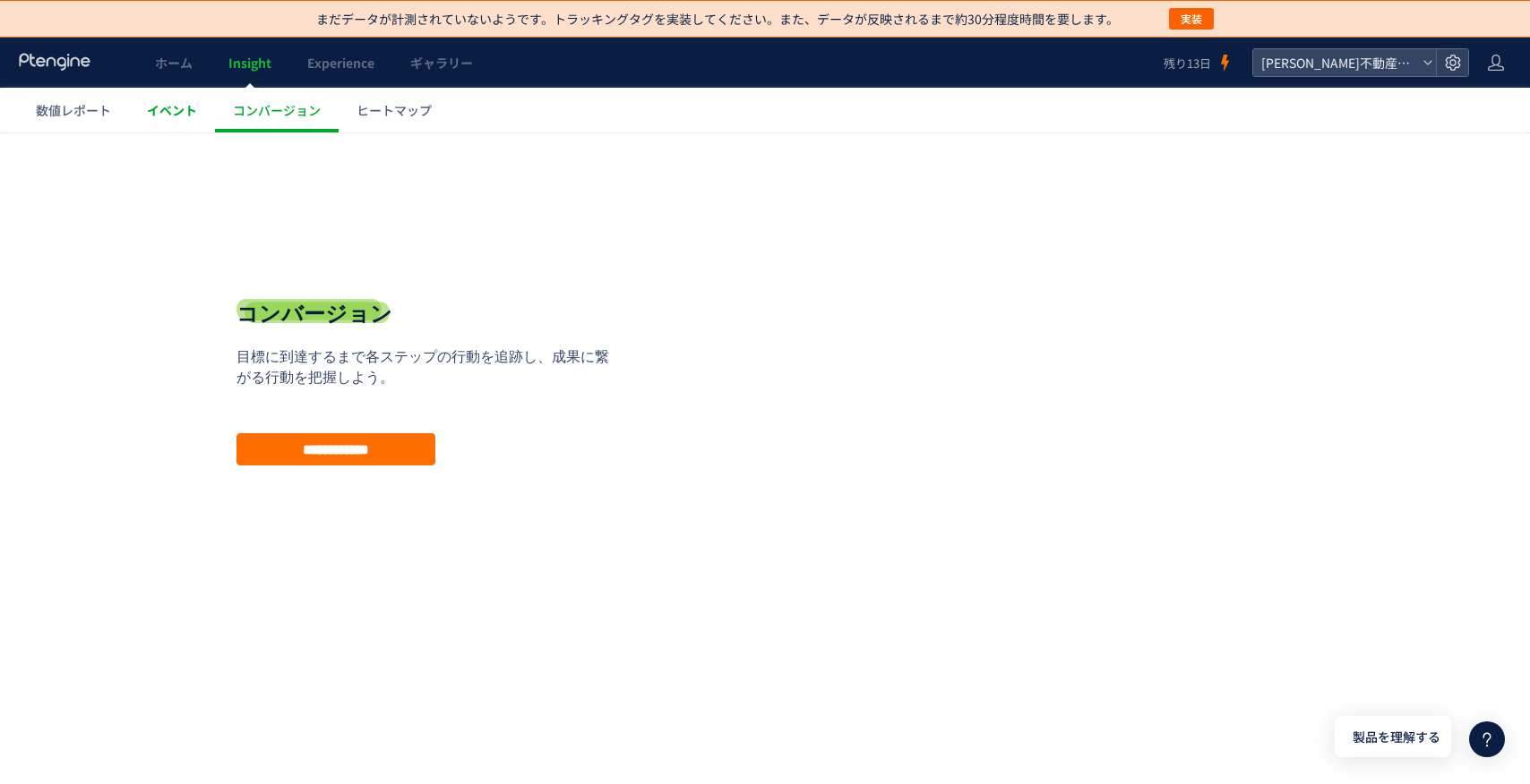
click at [174, 113] on span "イベント" at bounding box center [172, 110] width 50 height 18
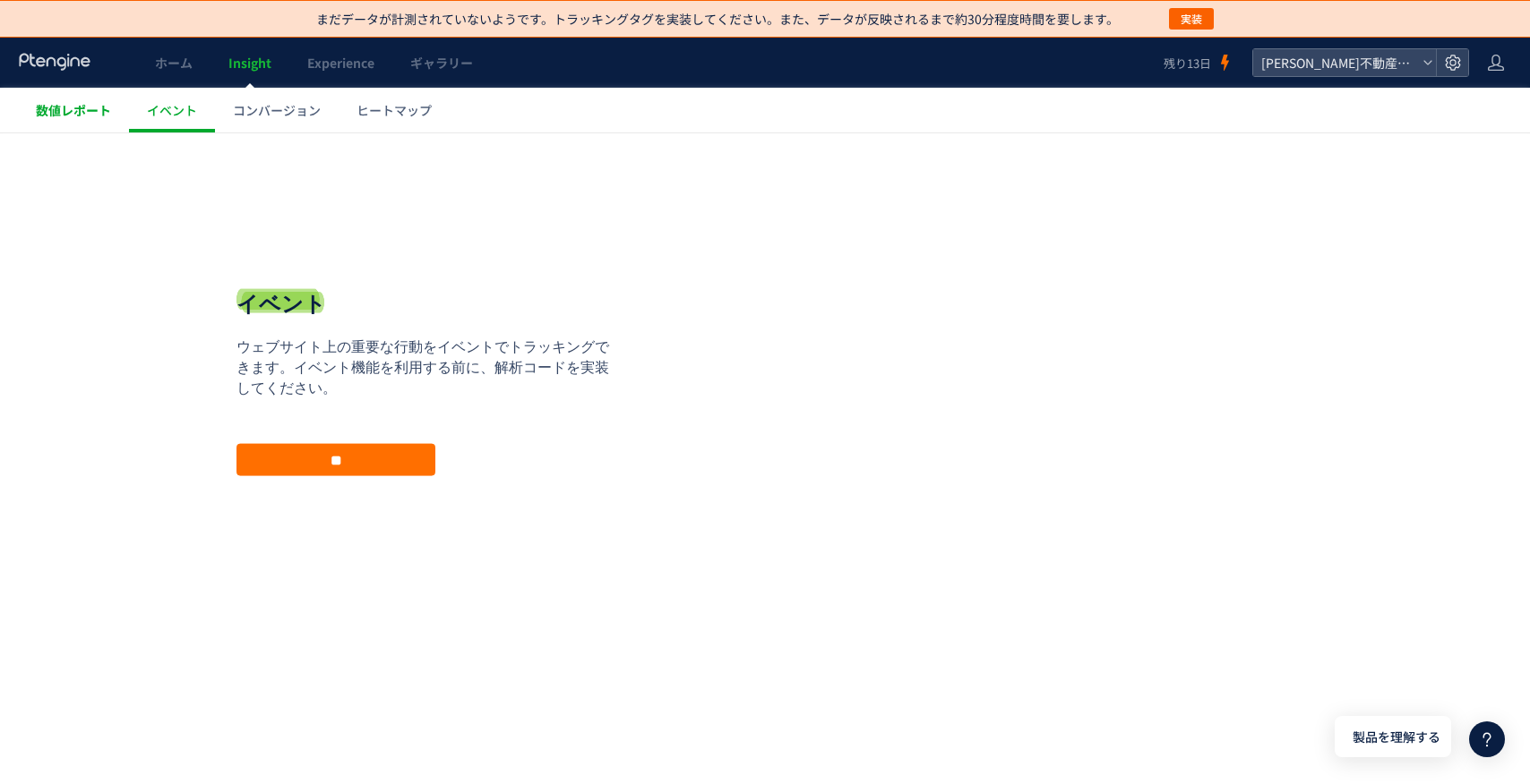
click at [95, 116] on span "数値レポート" at bounding box center [73, 110] width 75 height 18
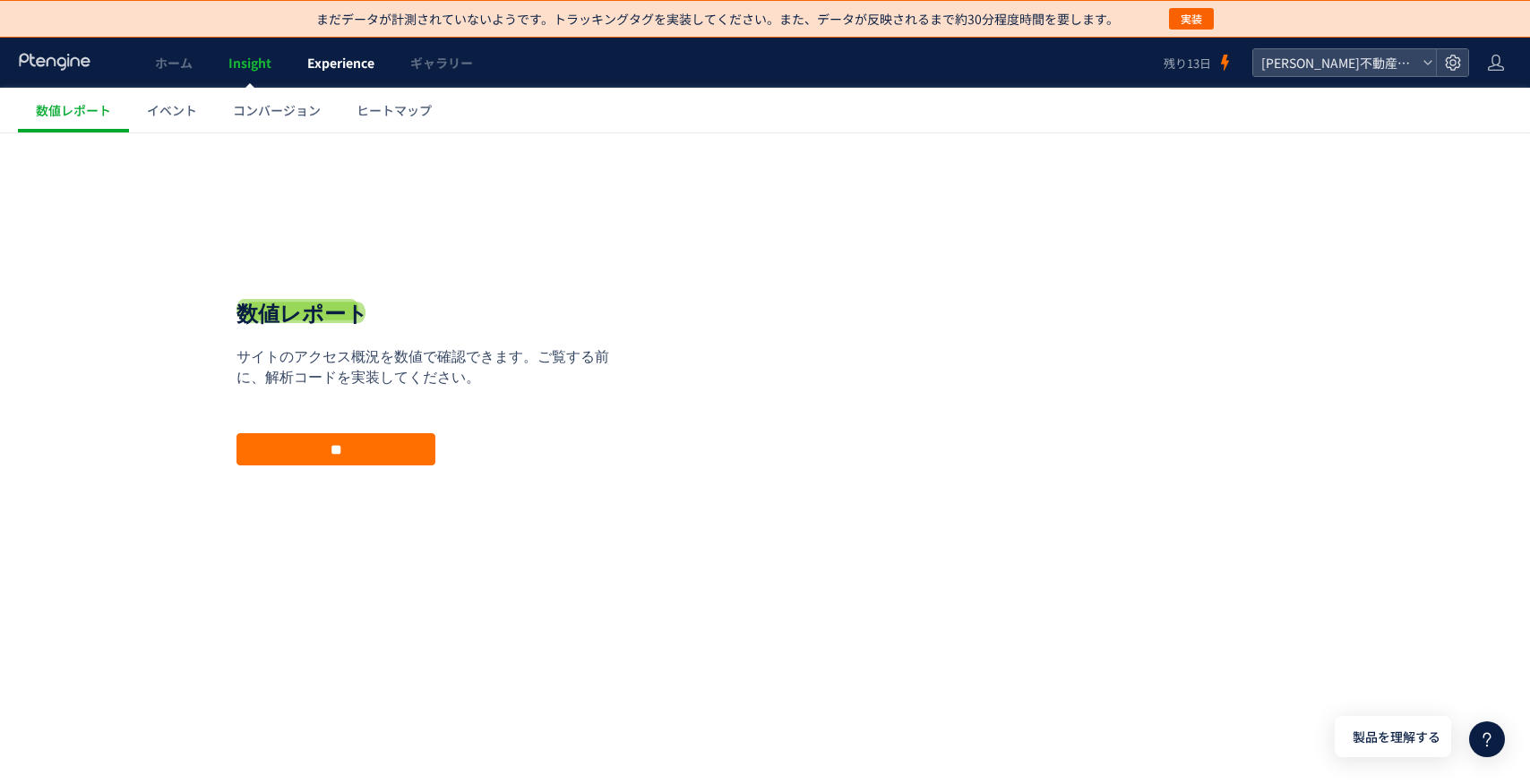
click at [327, 68] on span "Experience" at bounding box center [342, 63] width 68 height 18
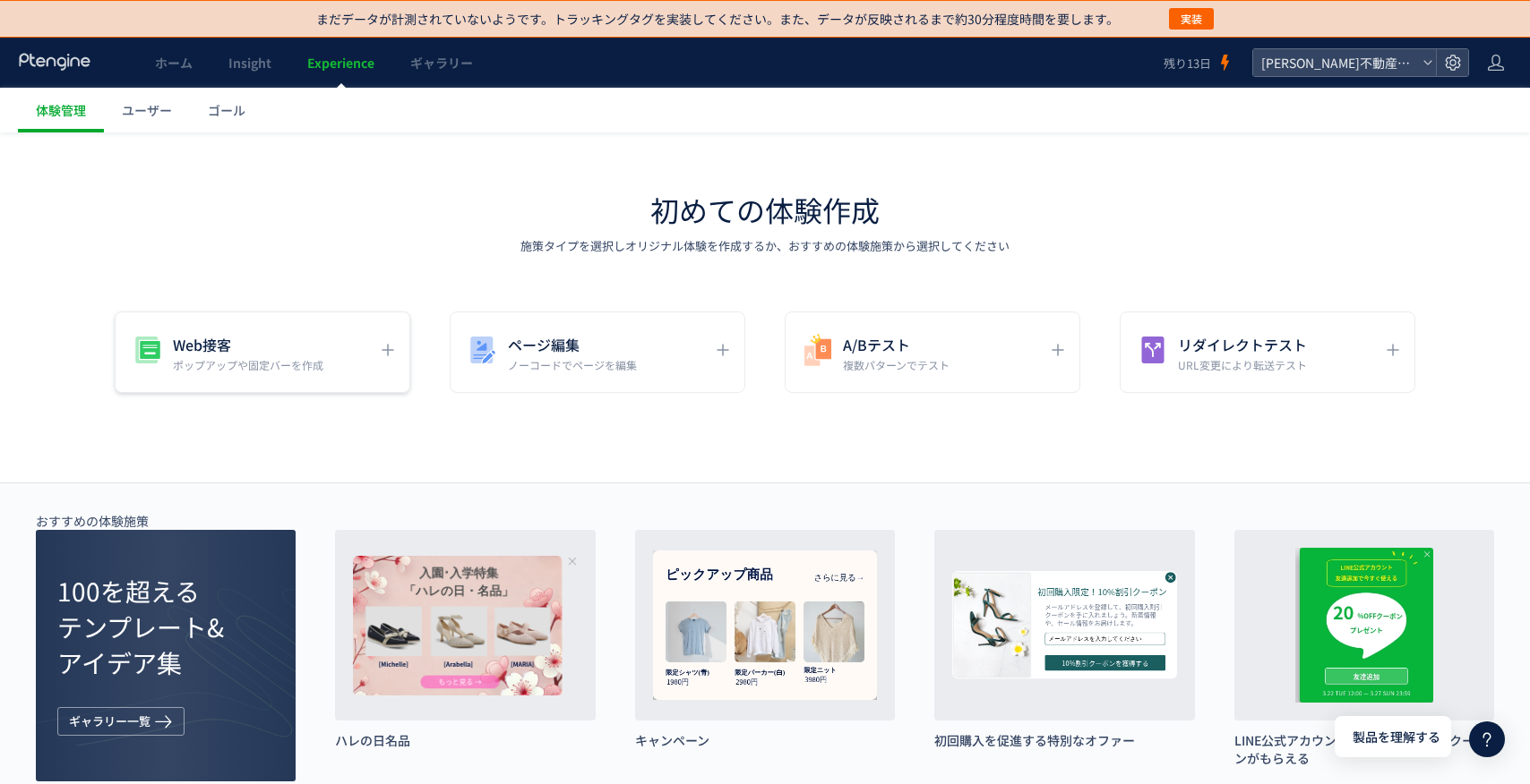
click at [295, 344] on h5 "Web接客" at bounding box center [248, 345] width 150 height 25
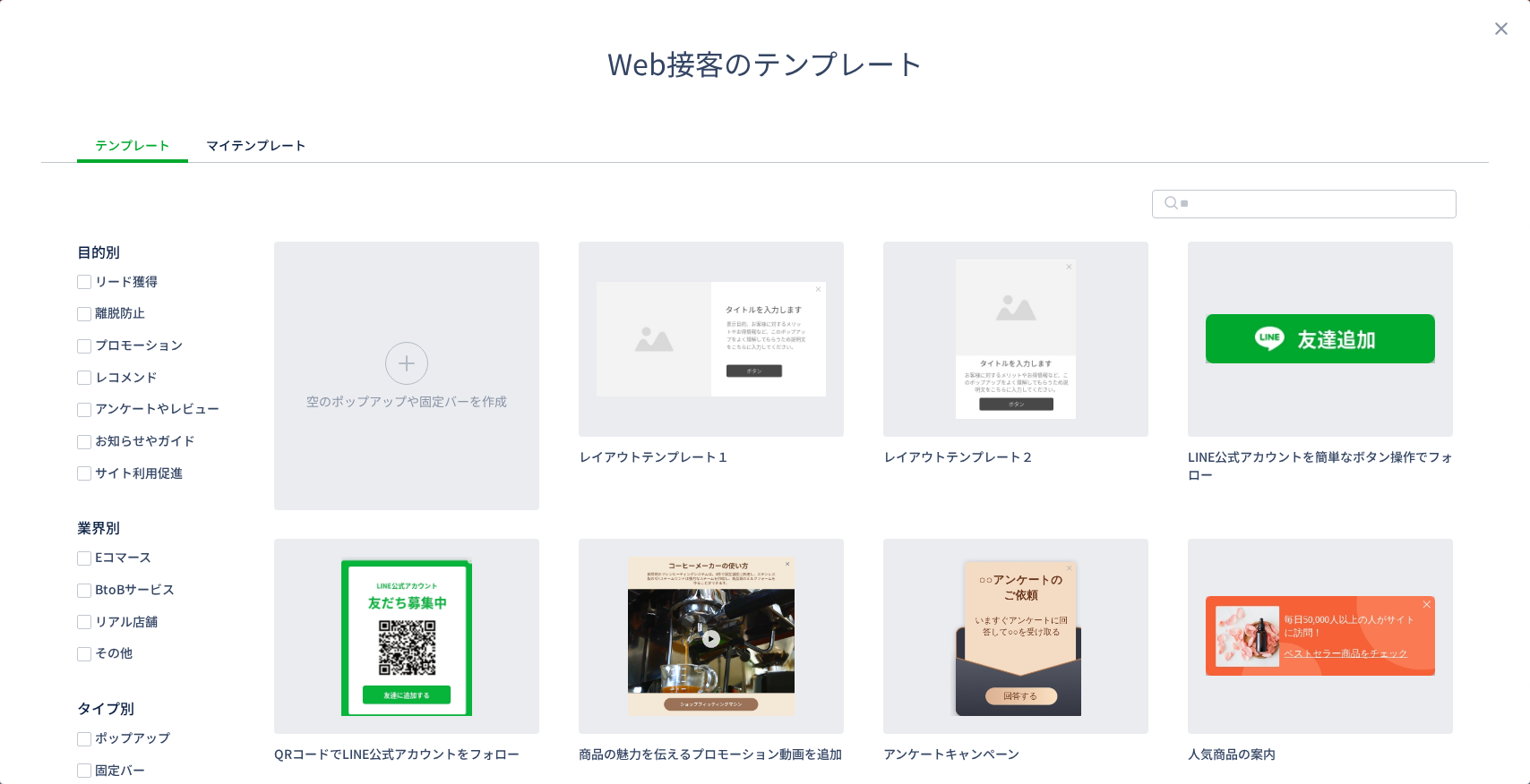
click at [1505, 40] on header "Web接客のテンプレート" at bounding box center [765, 64] width 1530 height 127
click at [1504, 34] on icon "close" at bounding box center [1501, 29] width 21 height 21
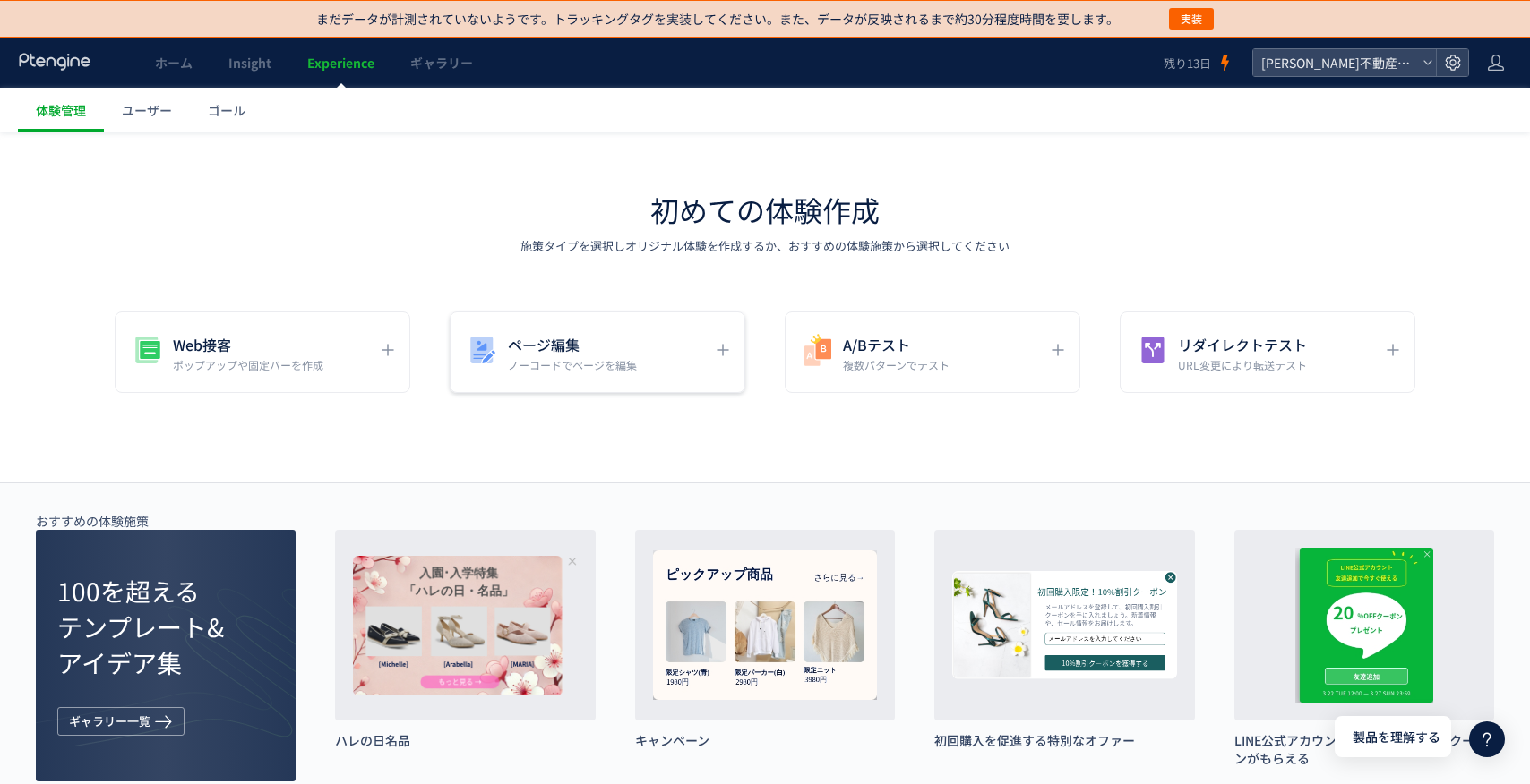
click at [584, 358] on p "ノーコードでページを編集" at bounding box center [573, 365] width 129 height 15
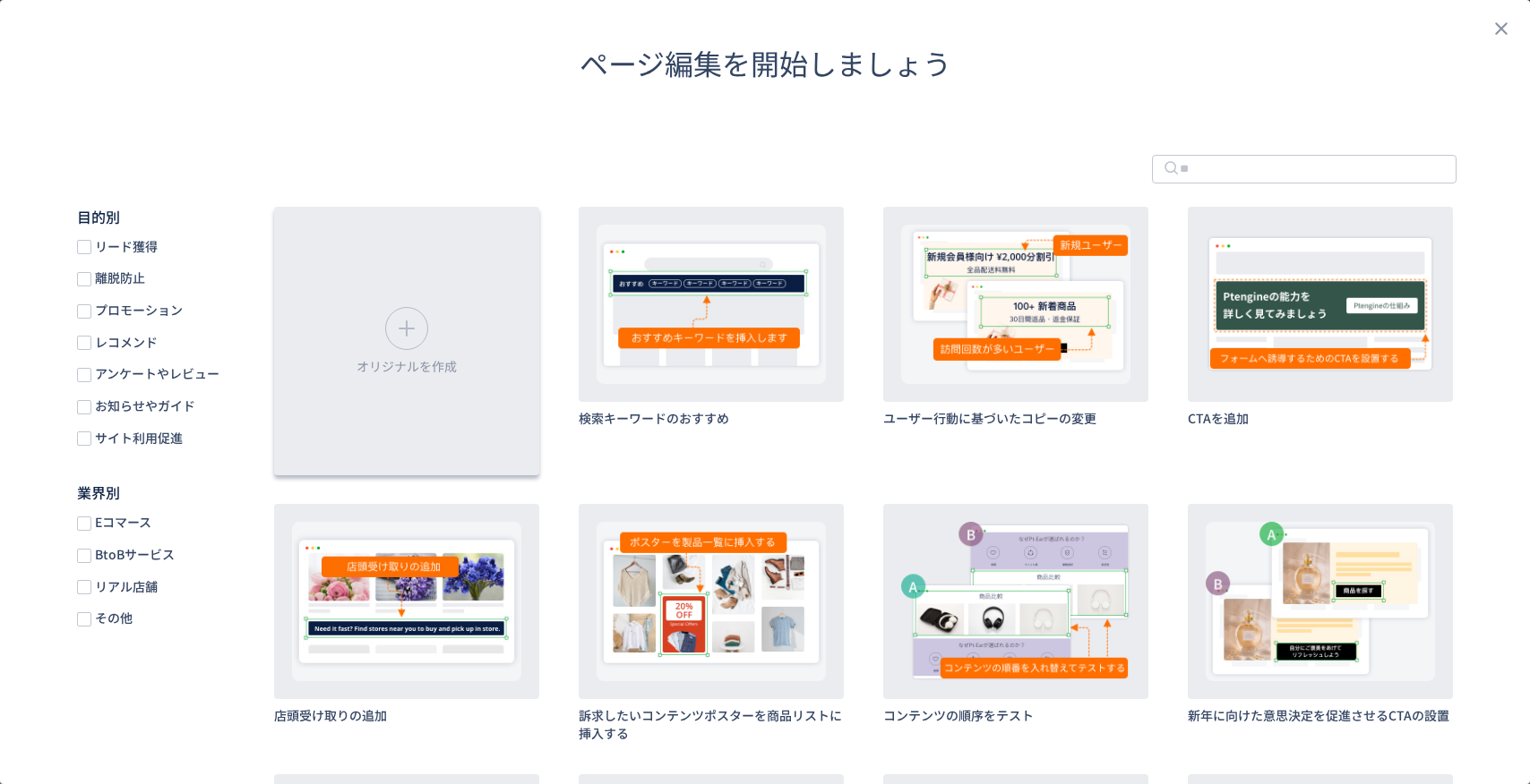
click at [446, 333] on div "オリジナルを作成" at bounding box center [406, 341] width 265 height 269
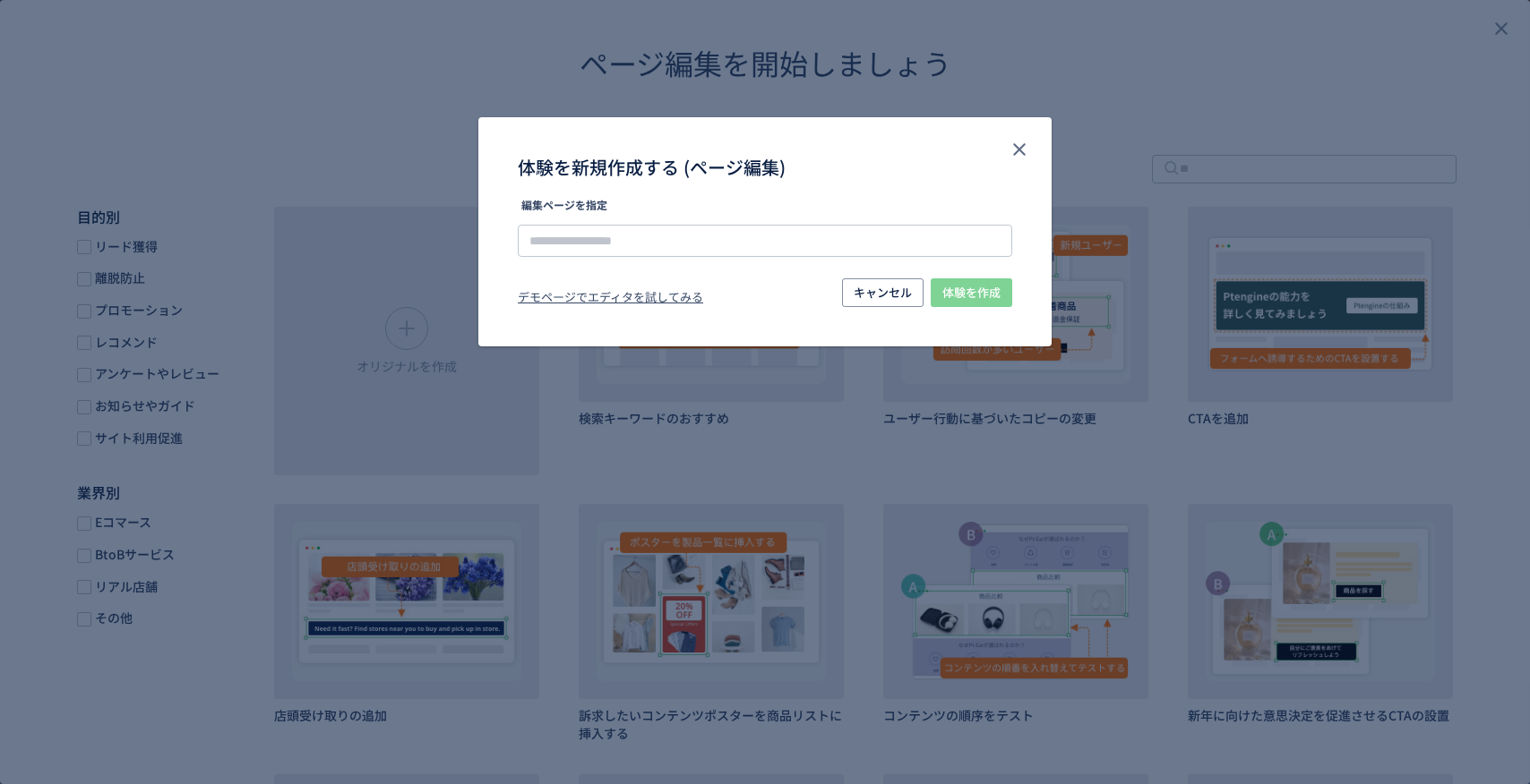
click at [617, 257] on div "体験を新規作成する (ページ編集)" at bounding box center [765, 238] width 495 height 36
click at [634, 245] on input "体験を新規作成する (ページ編集)" at bounding box center [765, 240] width 495 height 32
paste input "**********"
type input "**********"
click at [958, 301] on span "体験を作成" at bounding box center [971, 293] width 58 height 29
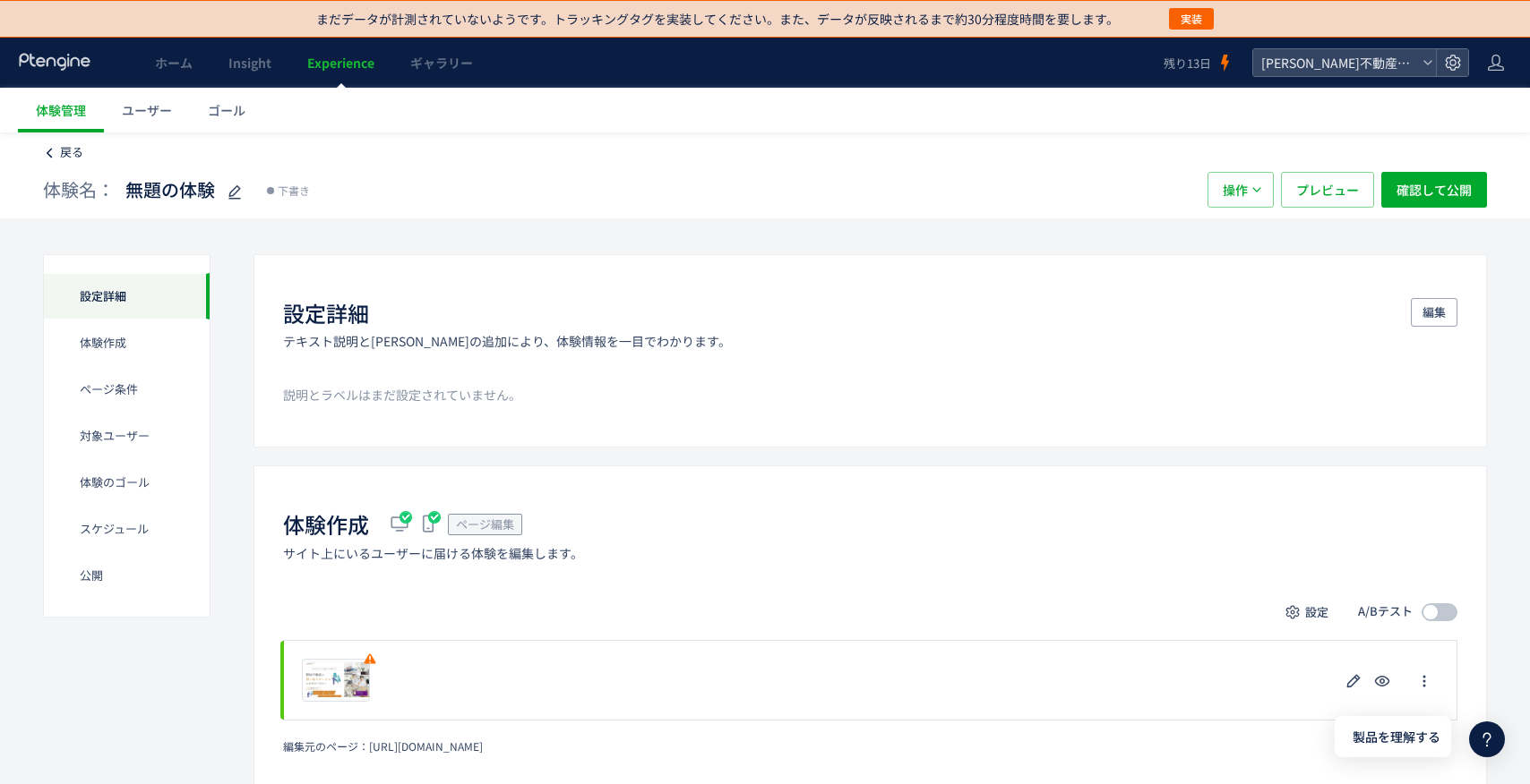
click at [76, 154] on span "戻る" at bounding box center [71, 152] width 23 height 17
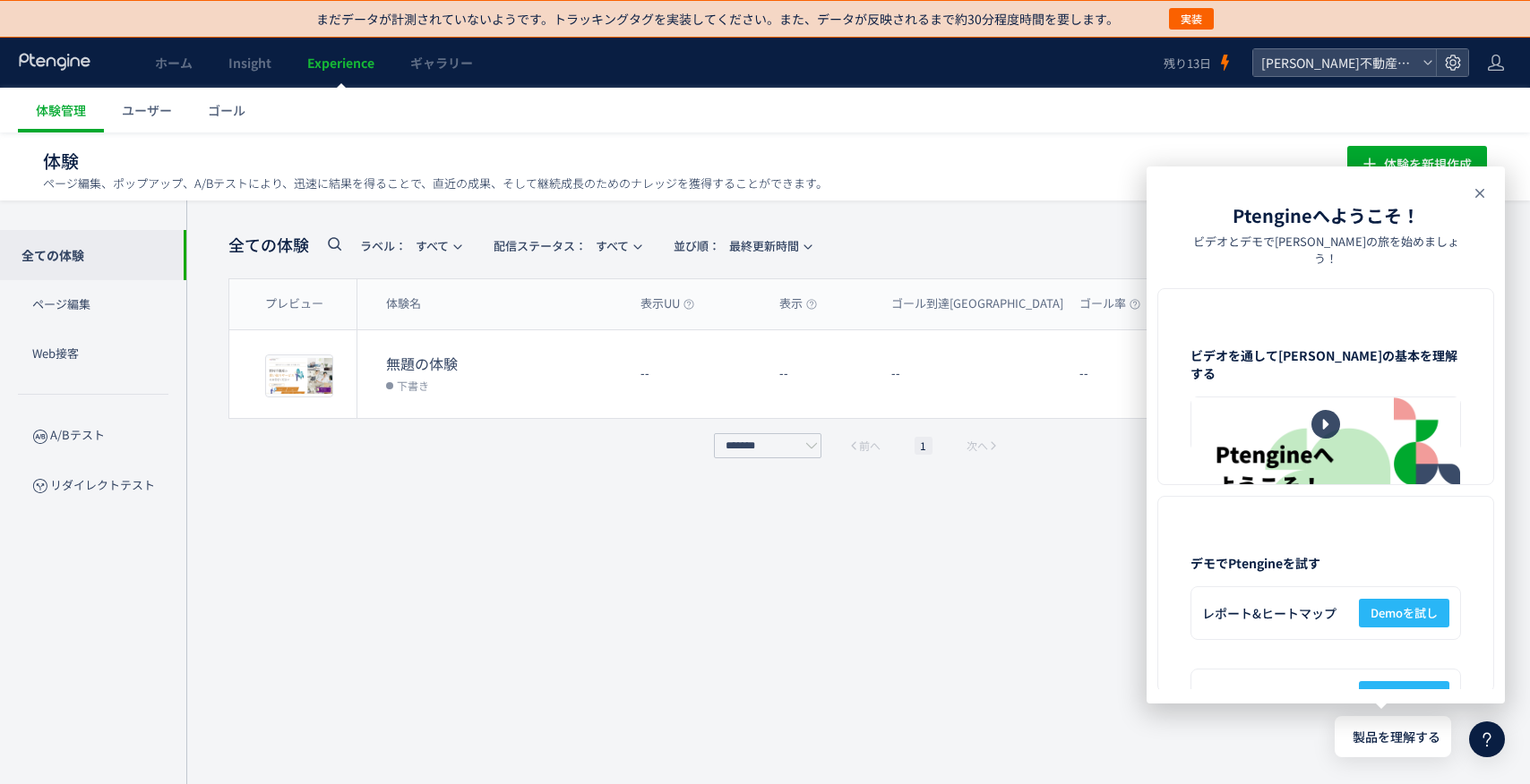
click at [1480, 194] on use at bounding box center [1479, 193] width 9 height 9
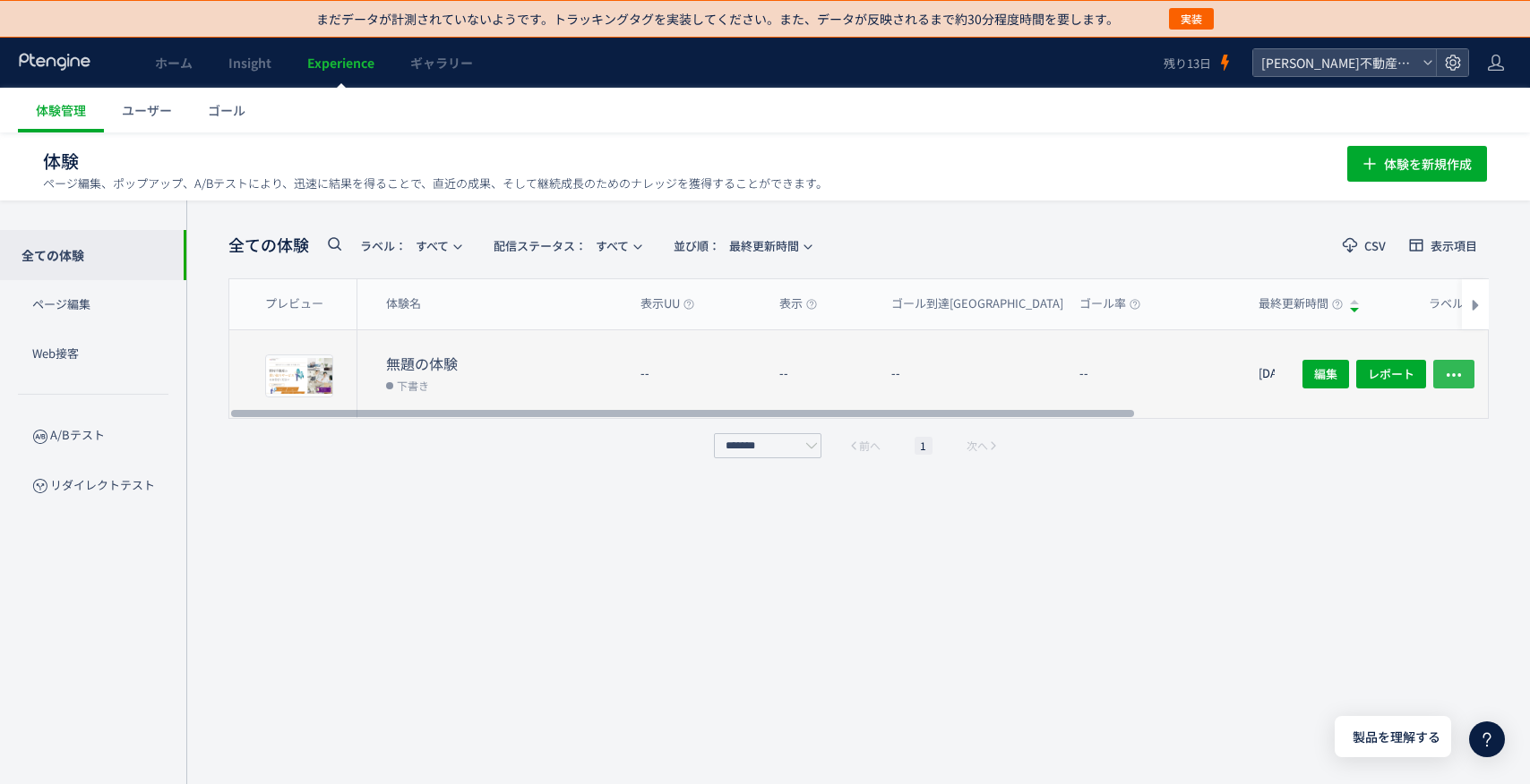
click at [1453, 375] on use "button" at bounding box center [1454, 375] width 14 height 4
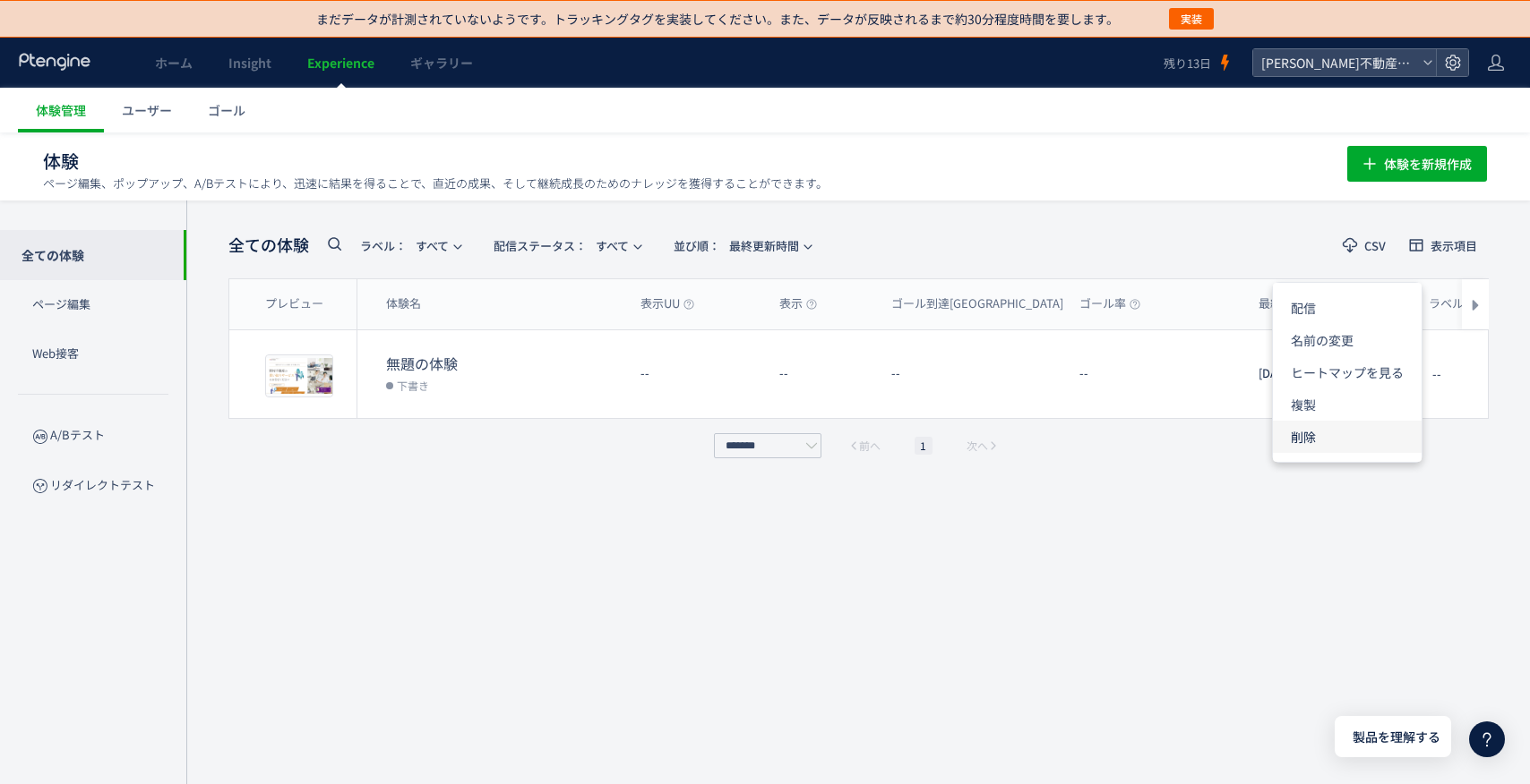
click at [1374, 428] on li "削除" at bounding box center [1348, 436] width 149 height 32
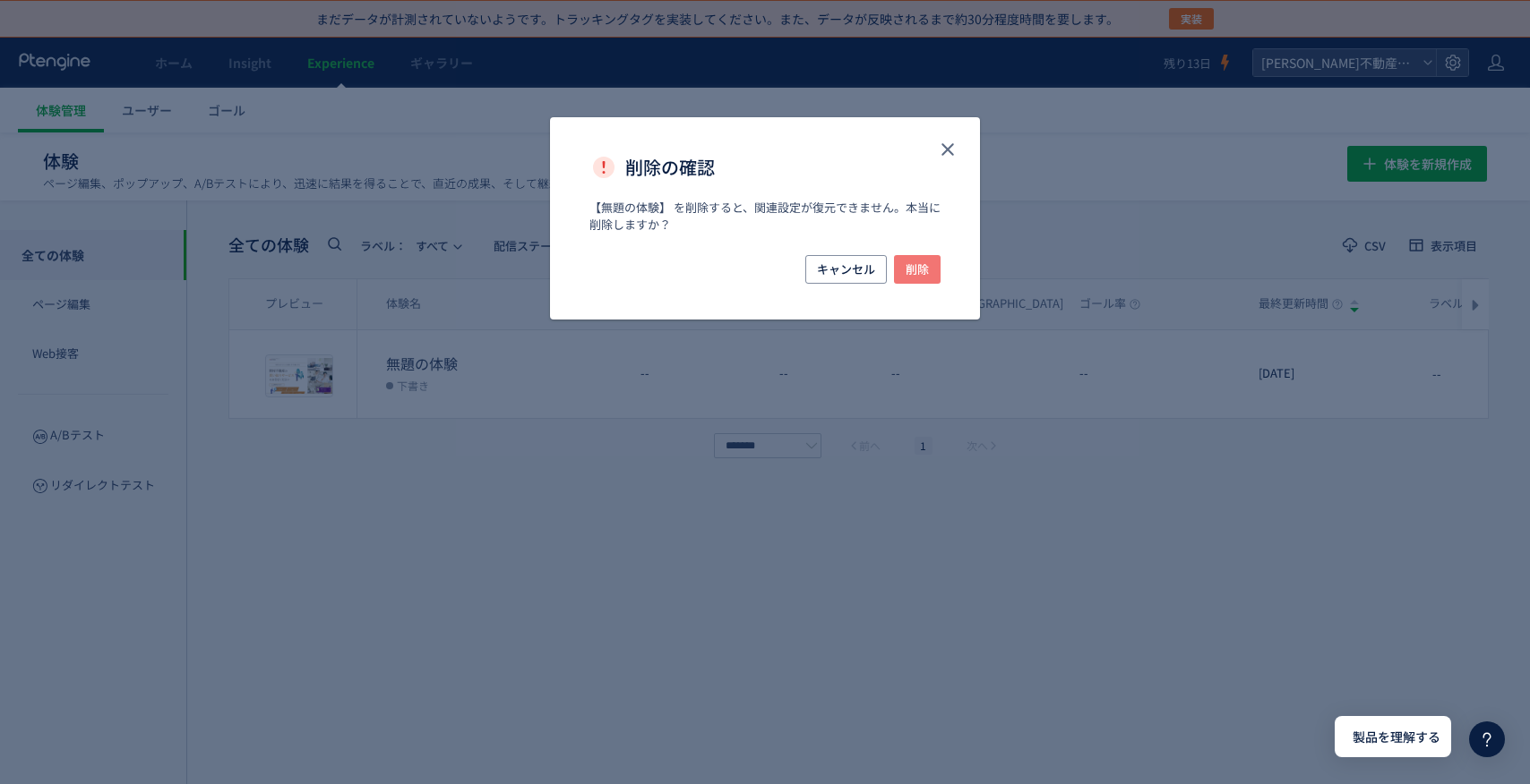
click at [932, 275] on button "削除" at bounding box center [917, 270] width 46 height 29
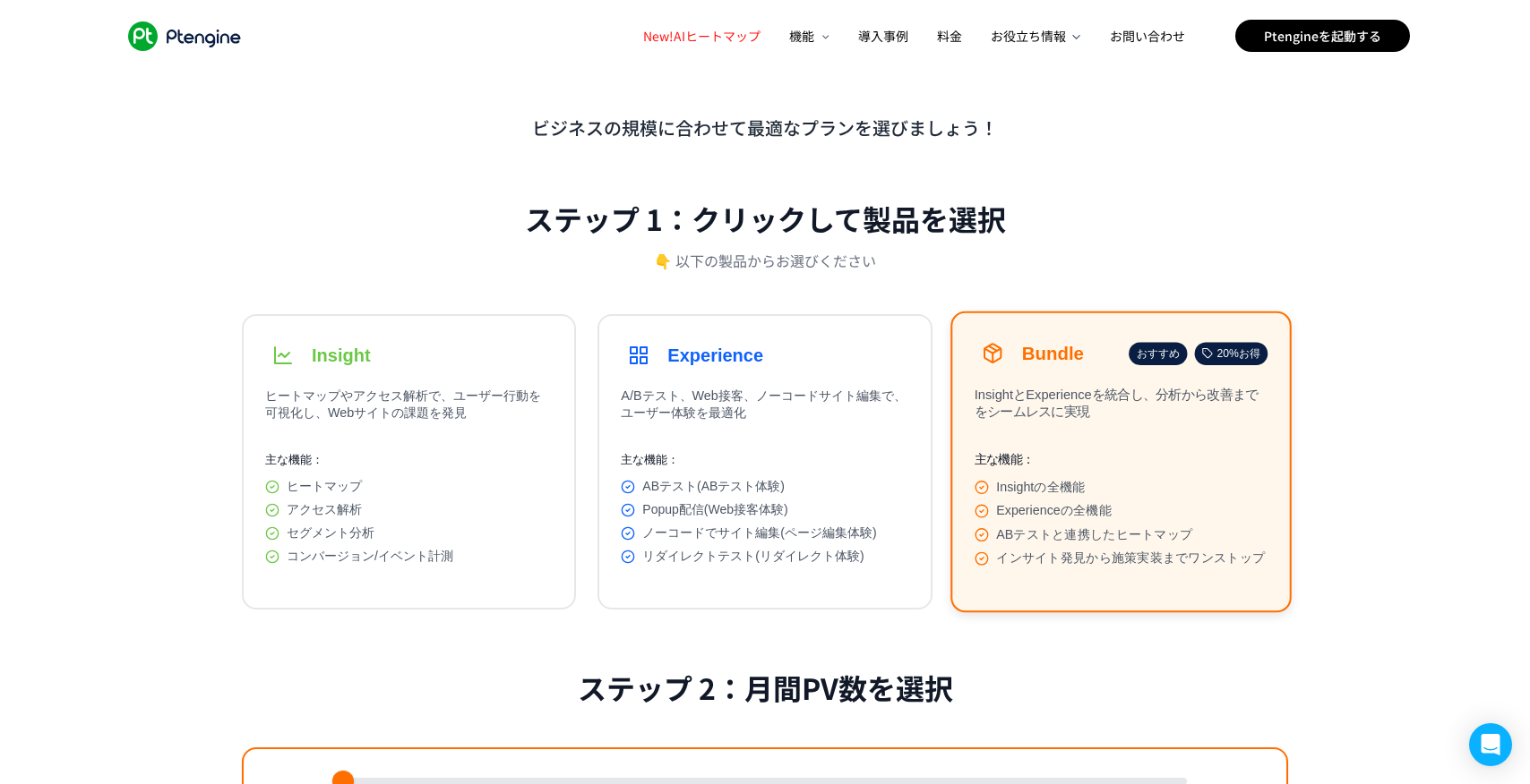
scroll to position [31, 0]
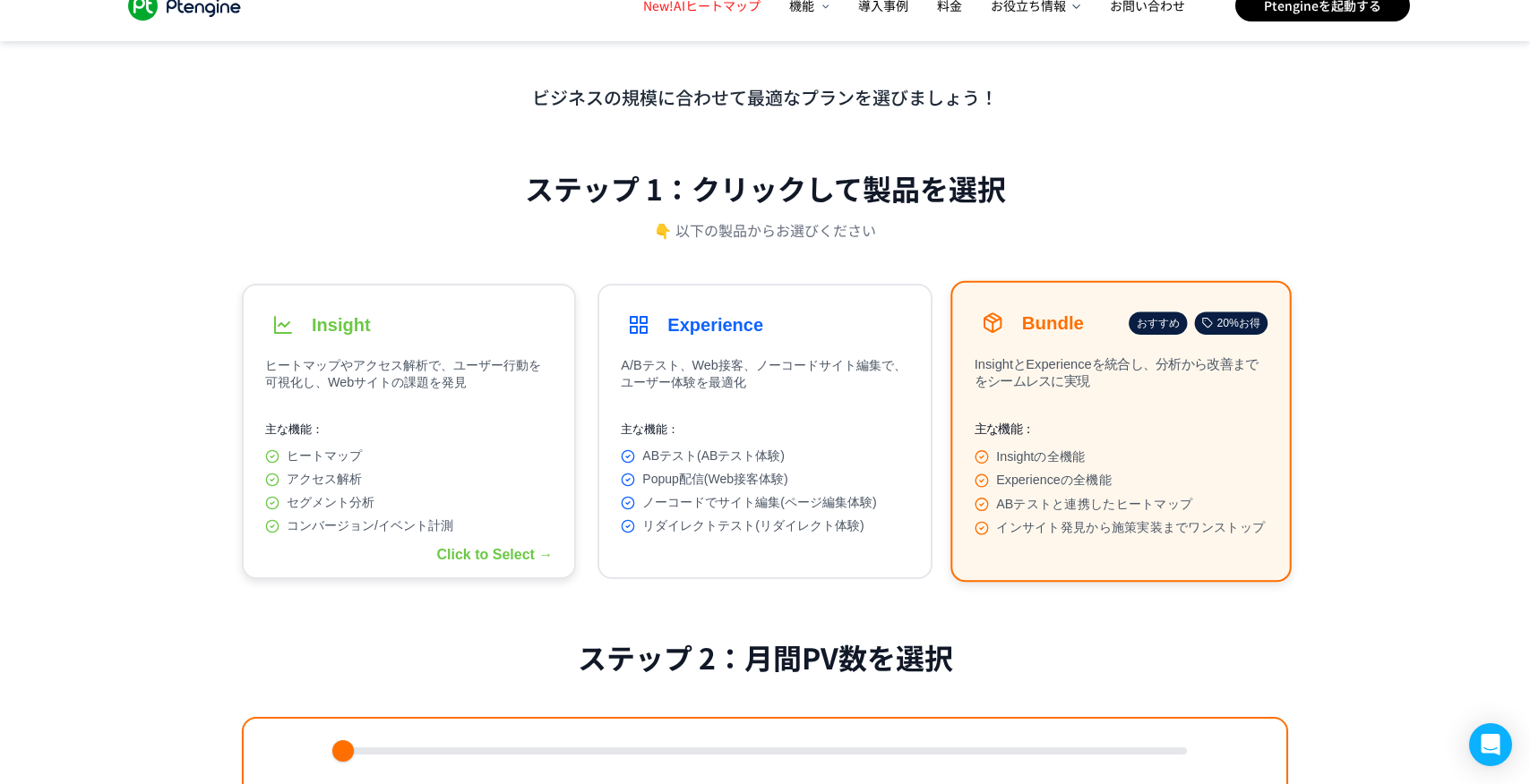
click at [533, 353] on button "Insight ヒートマップやアクセス解析で、ユーザー行動を可視化し、Webサイトの課題を発見 主な機能： ヒートマップ アクセス解析 セグメント分析 コンバ…" at bounding box center [409, 431] width 334 height 295
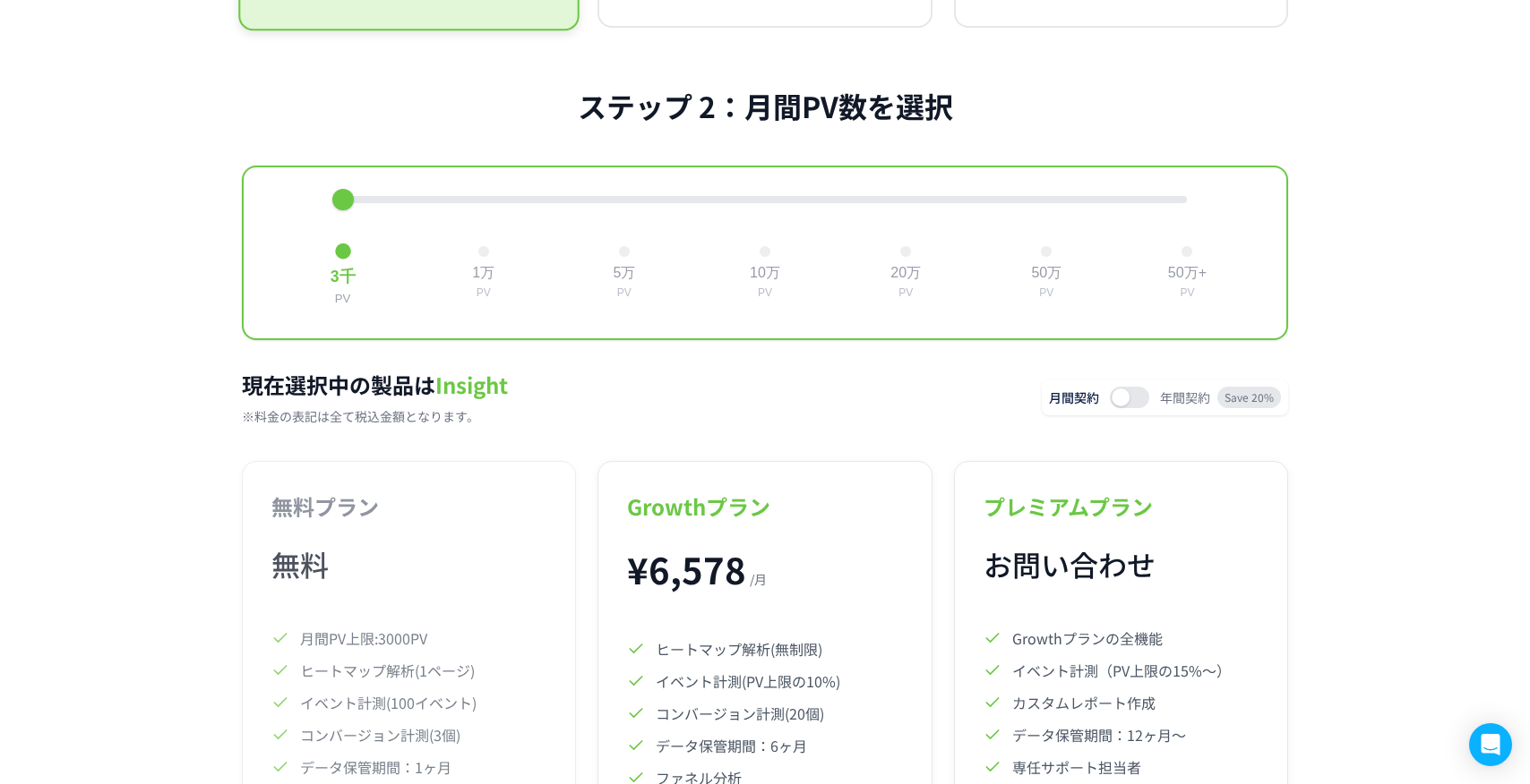
scroll to position [589, 0]
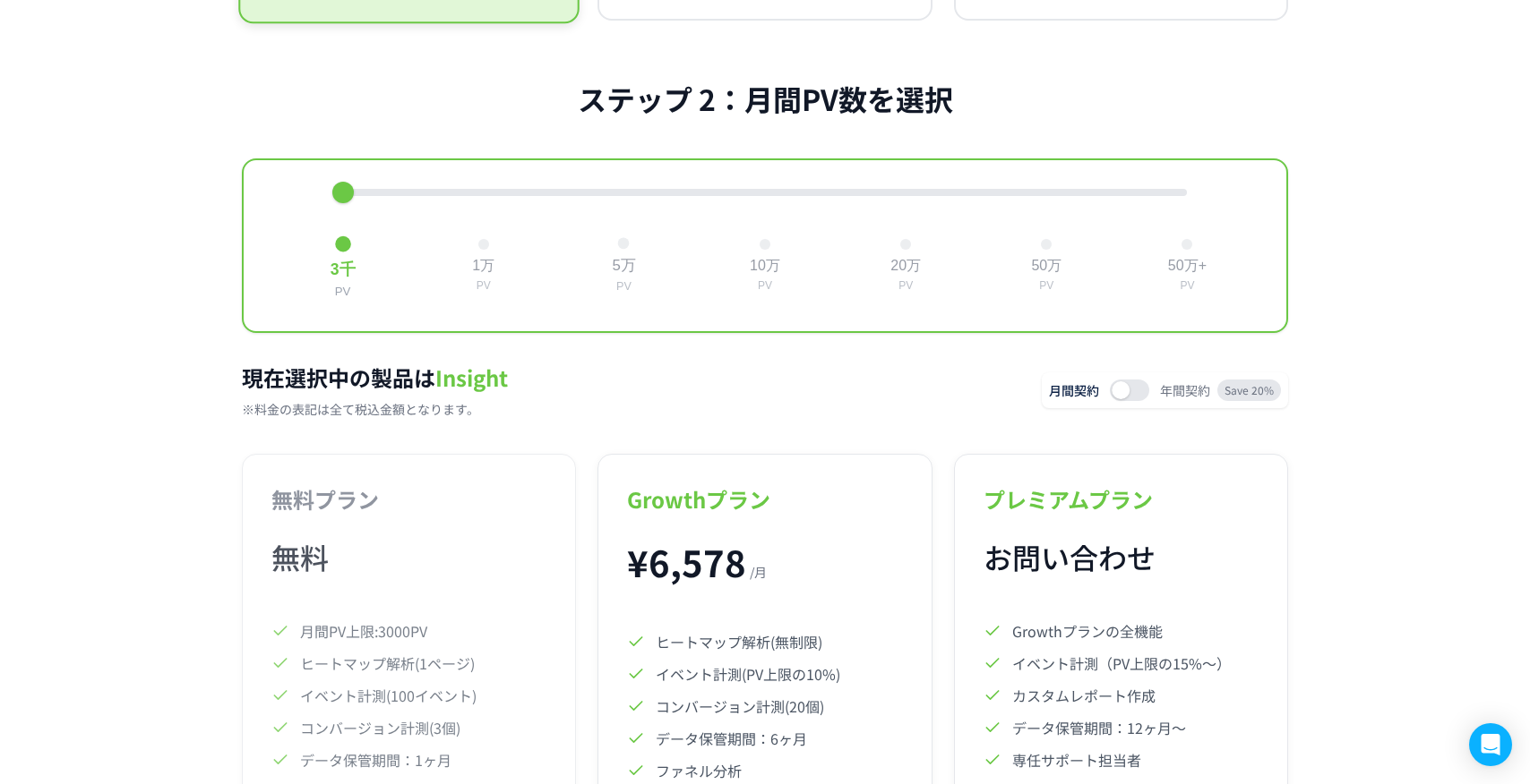
click at [618, 264] on button "5万 PV" at bounding box center [624, 265] width 39 height 70
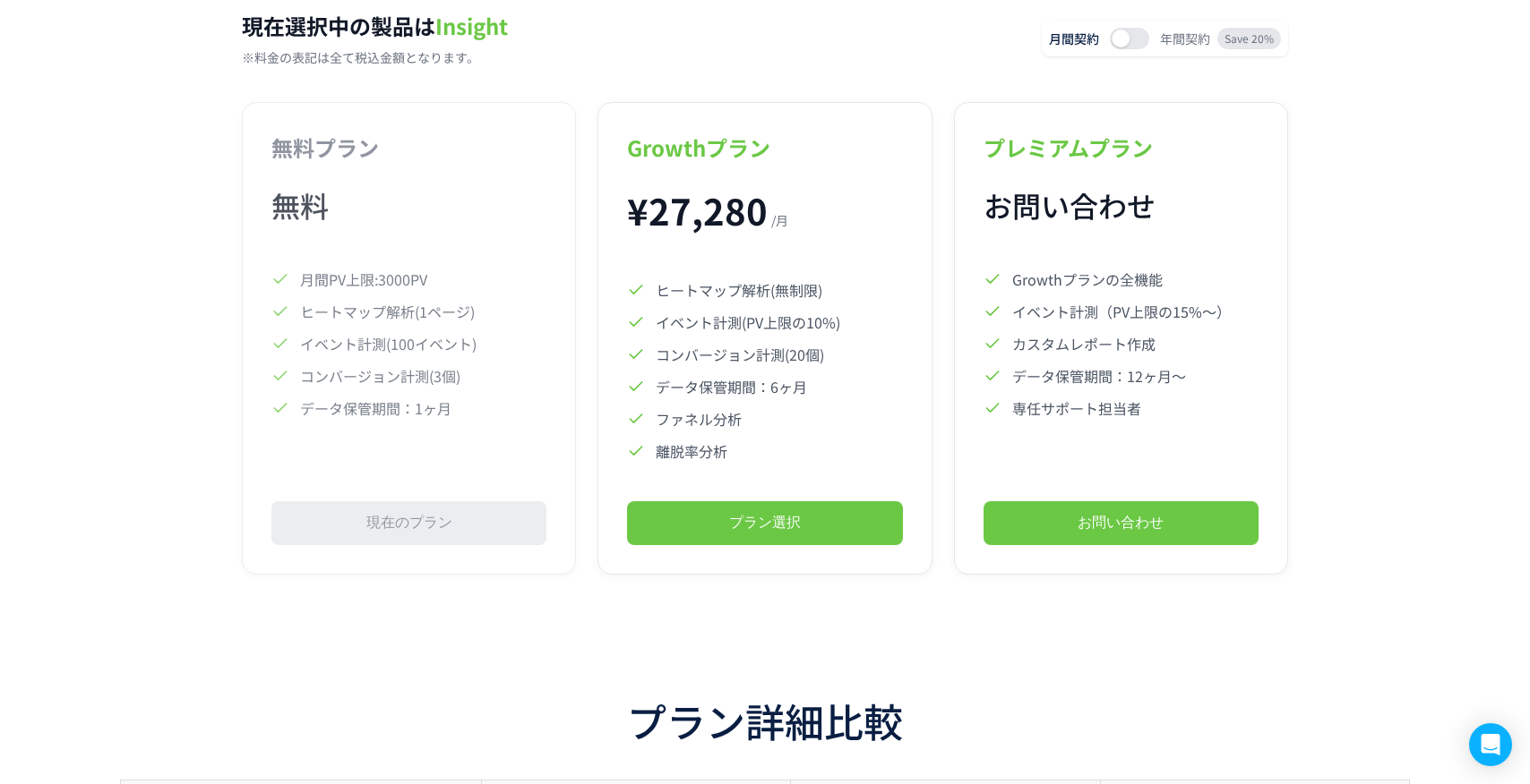
scroll to position [942, 0]
click at [722, 533] on button "プラン選択" at bounding box center [764, 523] width 275 height 44
